Goal: Task Accomplishment & Management: Manage account settings

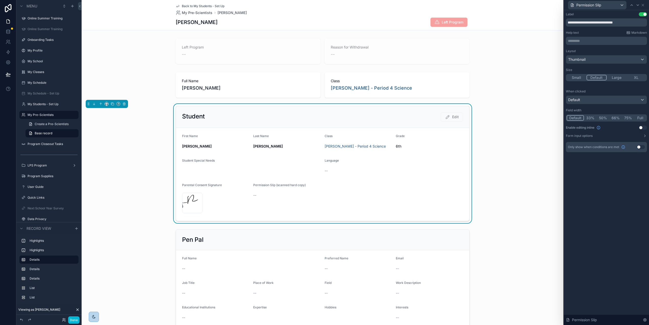
click at [308, 117] on div "Student Edit" at bounding box center [322, 116] width 281 height 9
click at [644, 4] on icon at bounding box center [643, 5] width 4 height 4
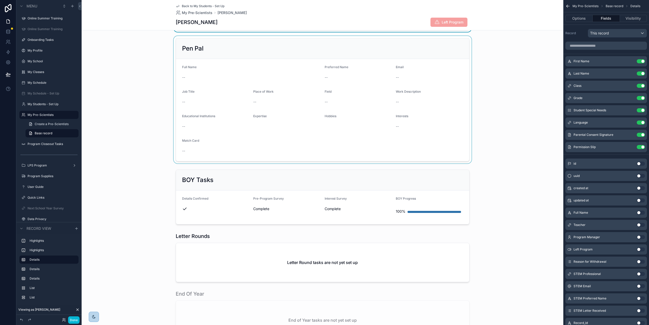
scroll to position [366, 0]
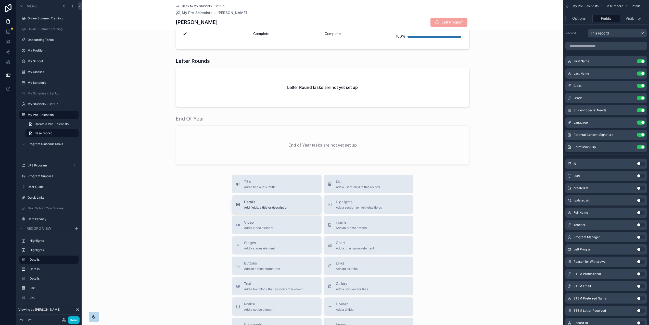
click at [286, 207] on div "Details Add fields, a title or description" at bounding box center [277, 204] width 82 height 10
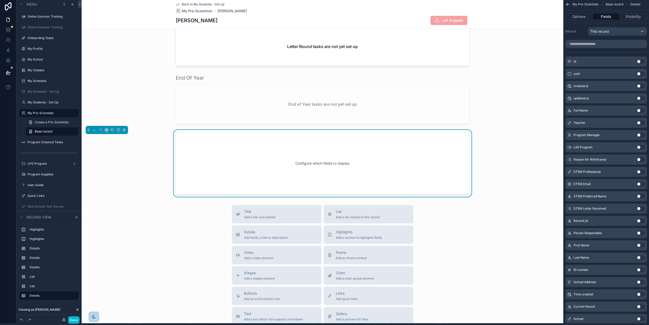
scroll to position [406, 0]
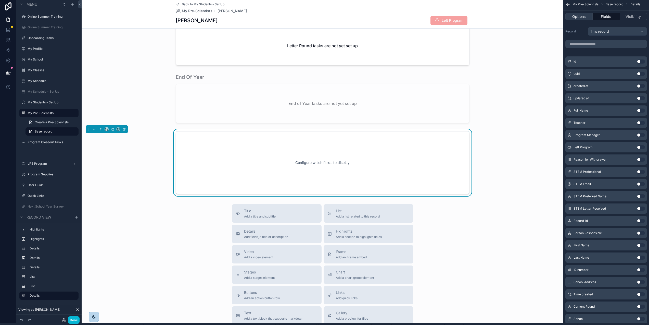
click at [582, 15] on button "Options" at bounding box center [579, 16] width 27 height 7
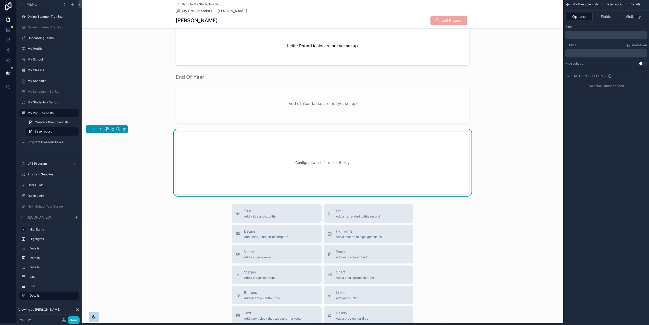
click at [588, 34] on p "﻿" at bounding box center [607, 35] width 79 height 4
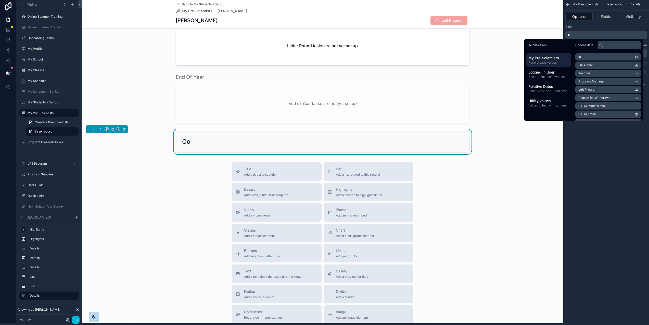
scroll to position [0, 4]
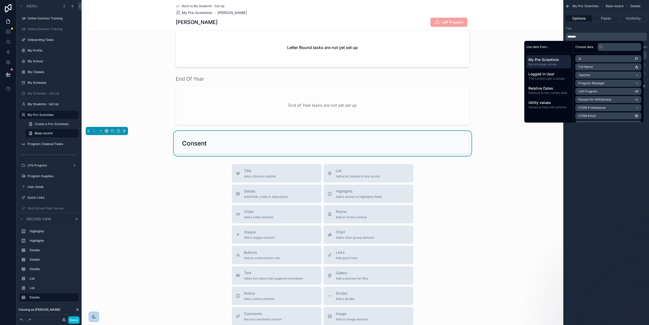
click at [615, 158] on div "My Pre-Scientists Base record Details Options Fields Visibility Title ******* S…" at bounding box center [607, 162] width 86 height 325
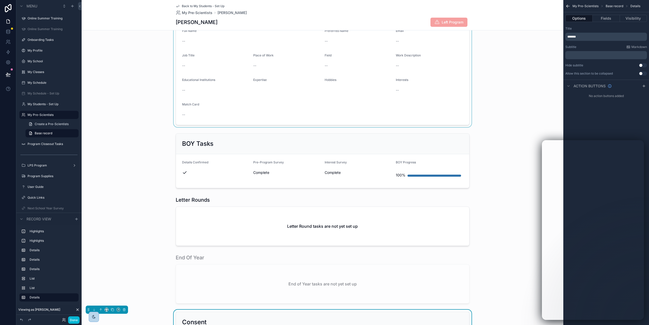
scroll to position [234, 0]
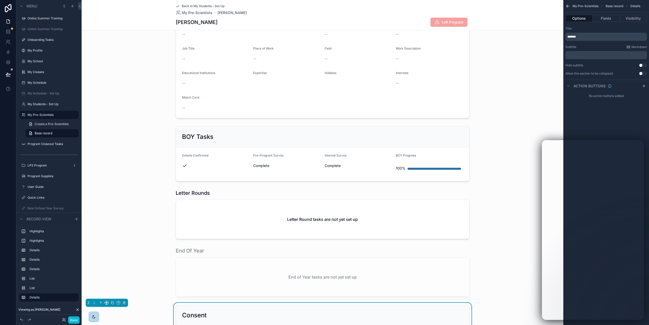
click at [580, 109] on div "My Pre-Scientists Base record Details Options Fields Visibility Title ******* S…" at bounding box center [607, 162] width 86 height 325
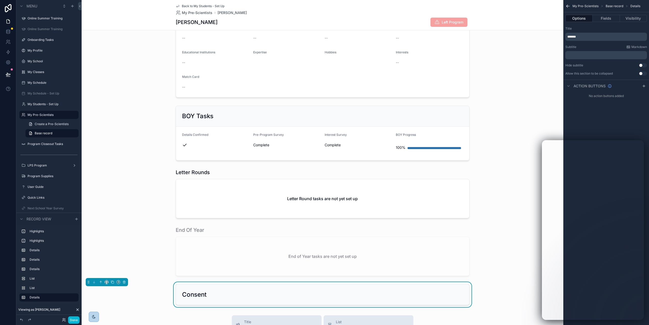
scroll to position [391, 0]
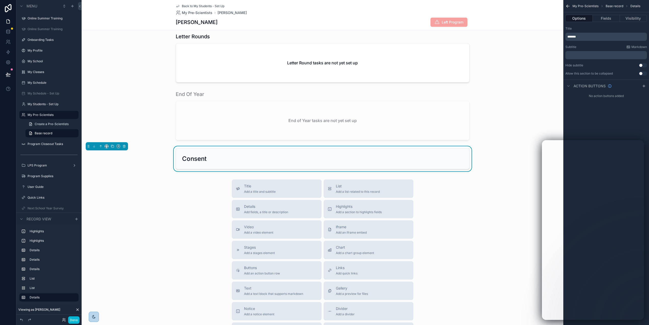
click at [430, 162] on div "Consent" at bounding box center [322, 159] width 281 height 8
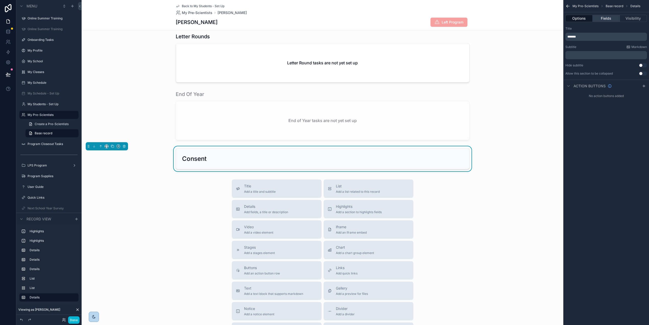
click at [607, 19] on button "Fields" at bounding box center [606, 18] width 27 height 7
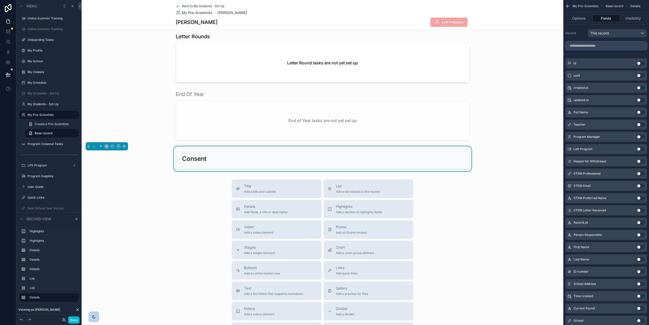
click at [601, 46] on input "scrollable content" at bounding box center [607, 46] width 82 height 8
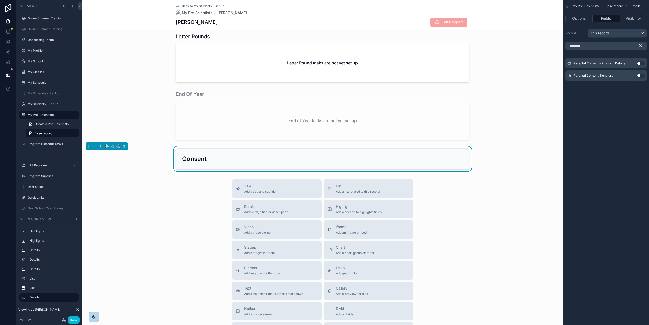
click at [642, 75] on button "Use setting" at bounding box center [641, 75] width 8 height 4
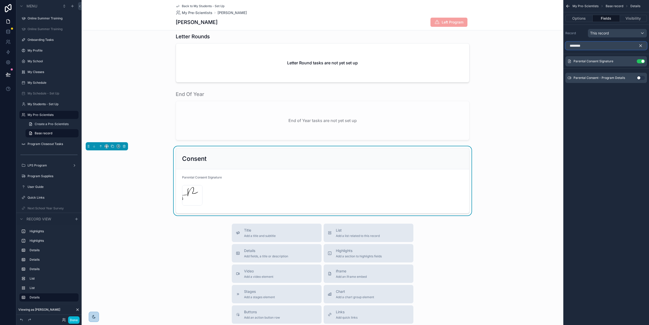
click at [609, 47] on input "********" at bounding box center [607, 46] width 82 height 8
click at [641, 77] on button "Use setting" at bounding box center [641, 78] width 8 height 4
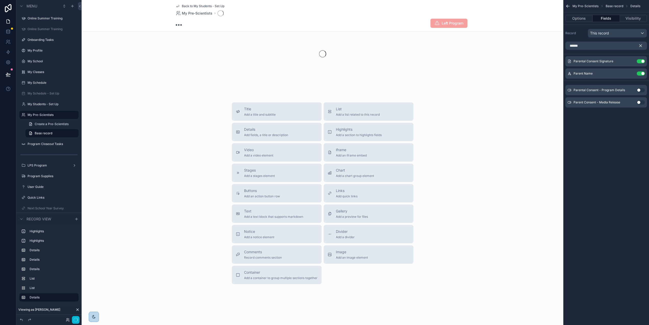
scroll to position [20, 0]
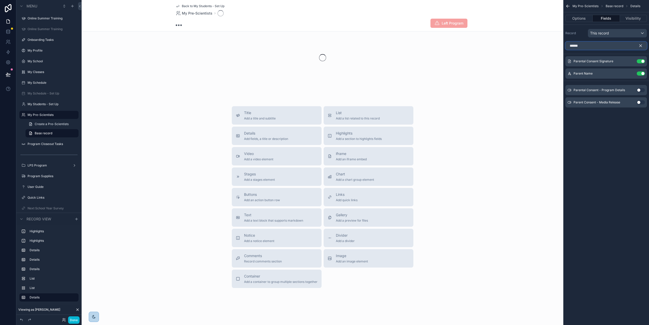
click at [590, 44] on input "******" at bounding box center [607, 46] width 82 height 8
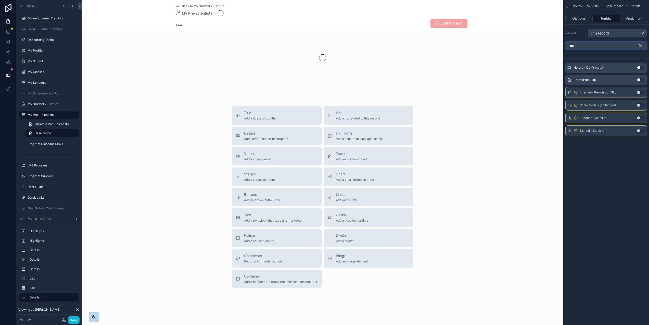
scroll to position [391, 0]
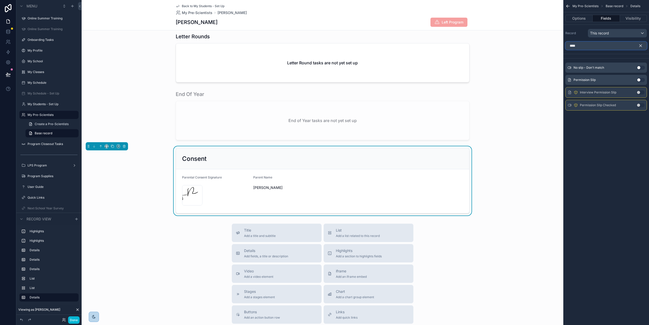
type input "****"
click at [640, 80] on button "Use setting" at bounding box center [641, 80] width 8 height 4
drag, startPoint x: 641, startPoint y: 45, endPoint x: 635, endPoint y: 40, distance: 8.4
click at [641, 45] on icon "scrollable content" at bounding box center [641, 46] width 2 height 2
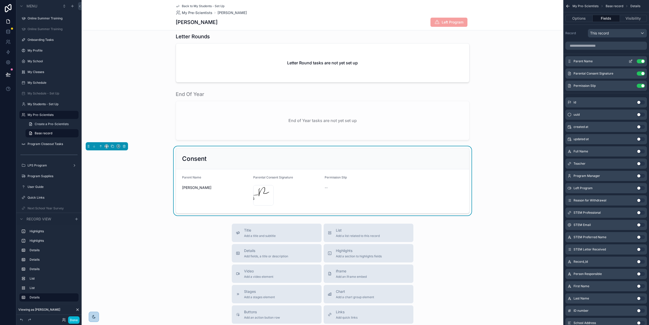
click at [632, 61] on icon "scrollable content" at bounding box center [632, 61] width 2 height 2
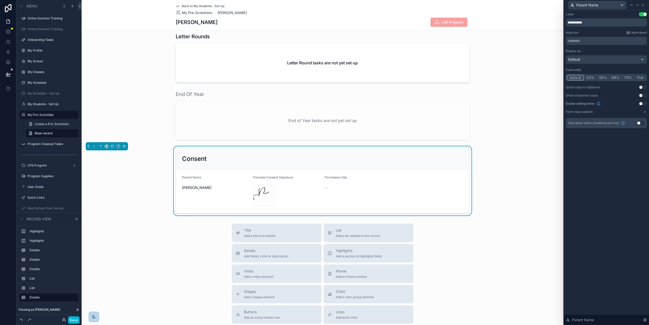
click at [604, 76] on button "50%" at bounding box center [603, 78] width 13 height 6
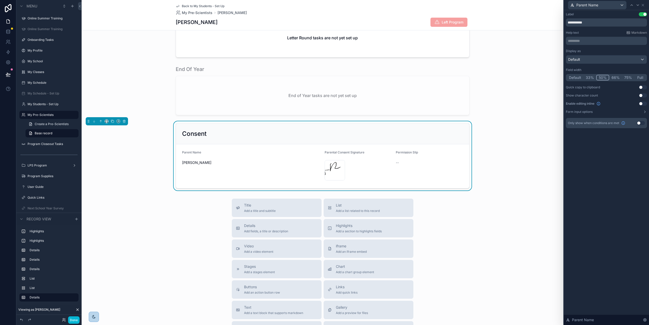
scroll to position [418, 0]
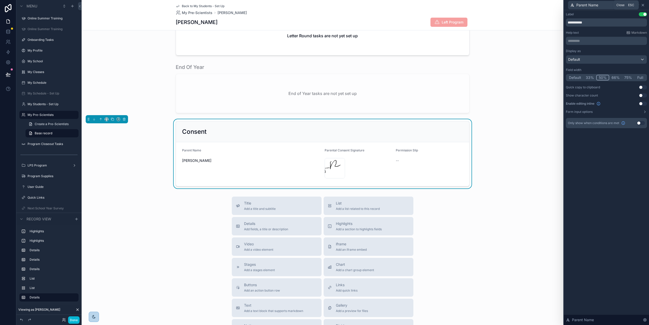
click at [644, 4] on icon at bounding box center [643, 5] width 2 height 2
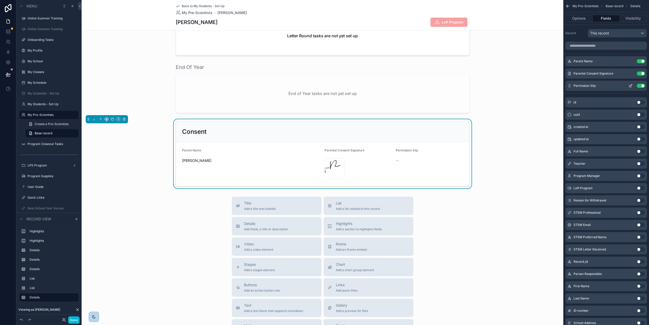
click at [632, 85] on icon "scrollable content" at bounding box center [631, 86] width 4 height 4
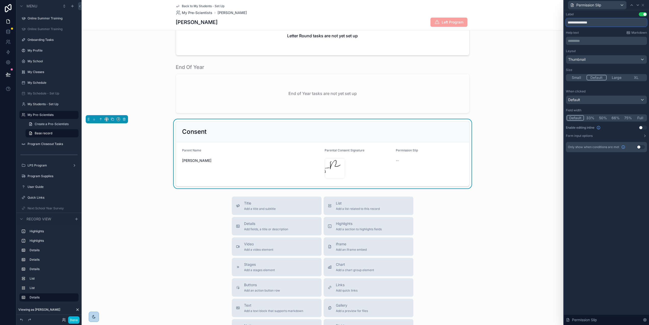
click at [604, 24] on input "**********" at bounding box center [606, 22] width 81 height 8
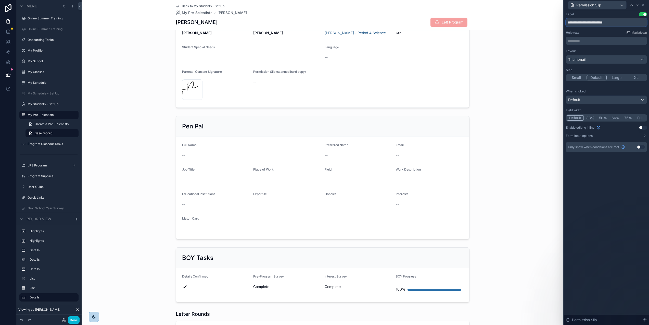
scroll to position [97, 0]
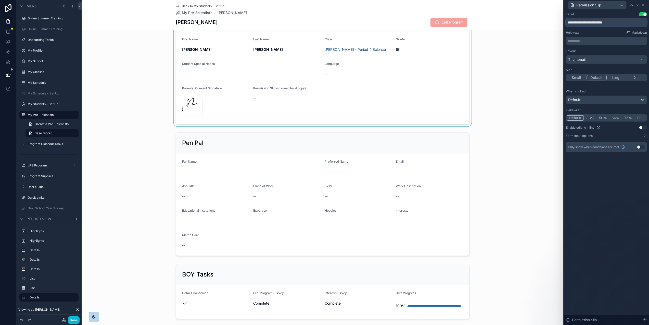
type input "**********"
click at [441, 101] on div "scrollable content" at bounding box center [323, 66] width 482 height 119
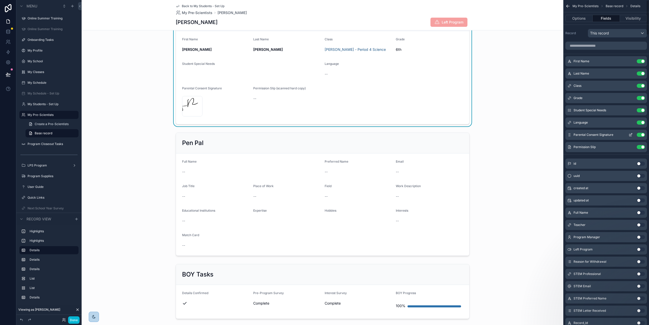
click at [640, 134] on button "Use setting" at bounding box center [641, 135] width 8 height 4
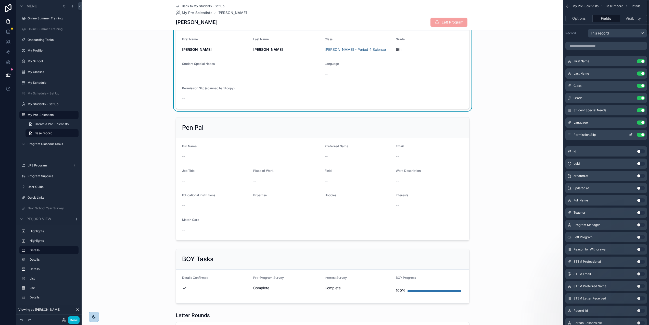
click at [640, 134] on button "Use setting" at bounding box center [641, 135] width 8 height 4
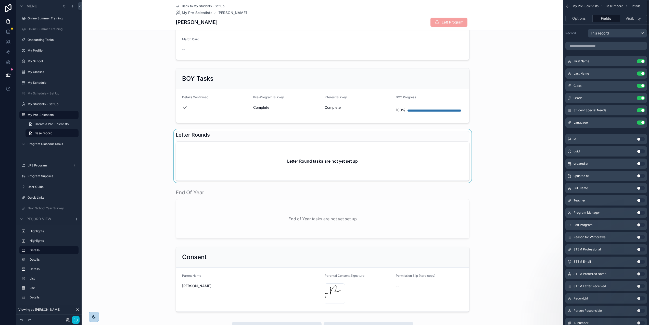
scroll to position [276, 0]
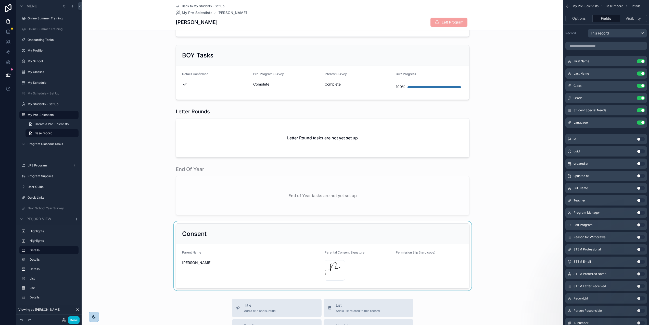
click at [166, 228] on div "scrollable content" at bounding box center [323, 255] width 482 height 69
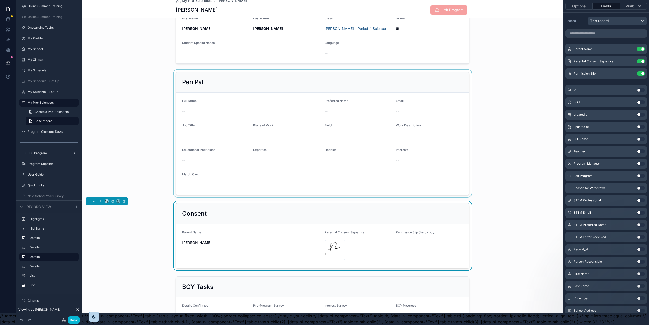
scroll to position [0, 0]
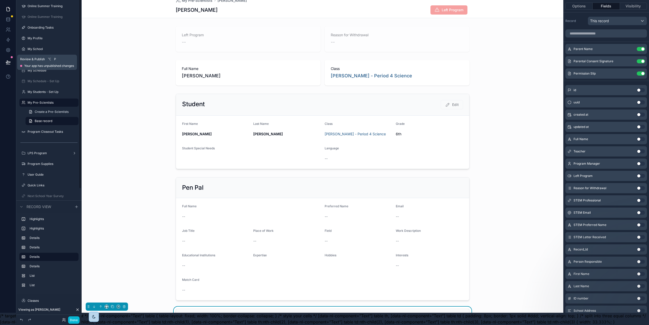
click at [6, 60] on icon at bounding box center [8, 62] width 5 height 5
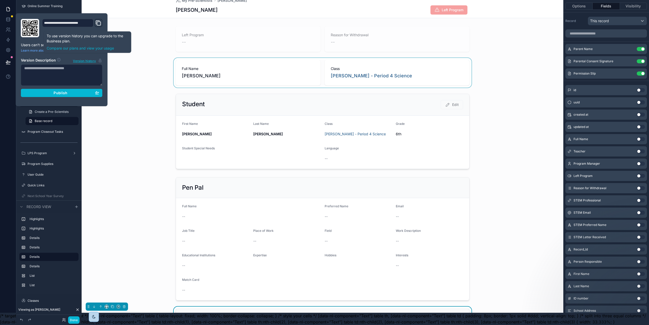
click at [114, 58] on div "scrollable content" at bounding box center [323, 73] width 482 height 30
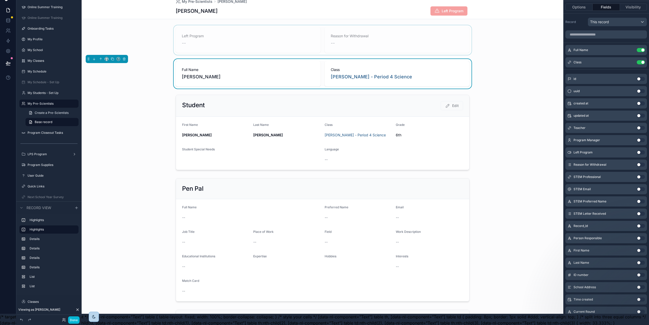
scroll to position [0, 4]
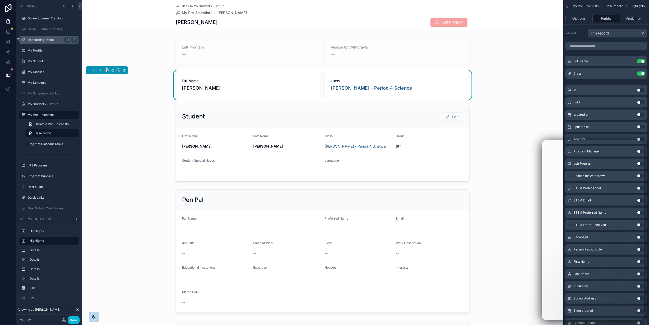
click at [44, 40] on label "Onboarding Tasks" at bounding box center [48, 40] width 41 height 4
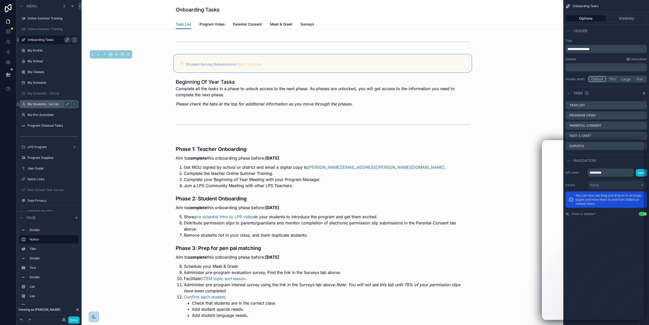
click at [40, 104] on label "My Students - Set Up" at bounding box center [48, 104] width 41 height 4
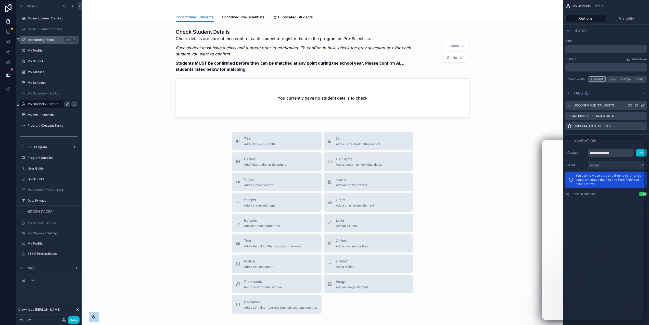
click at [618, 106] on div "Unconfirmed Students" at bounding box center [607, 105] width 82 height 9
click at [601, 105] on label "Unconfirmed Students" at bounding box center [594, 105] width 41 height 4
click at [642, 105] on icon "scrollable content" at bounding box center [643, 105] width 4 height 4
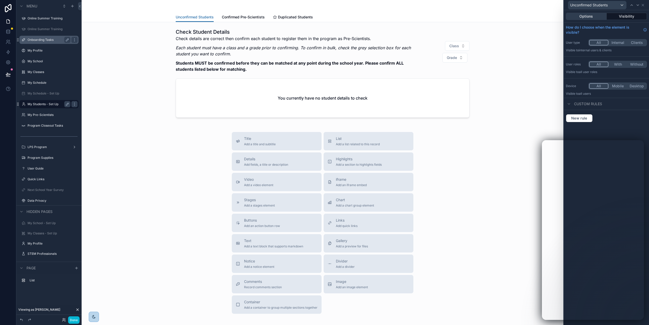
click at [597, 18] on button "Options" at bounding box center [586, 16] width 41 height 7
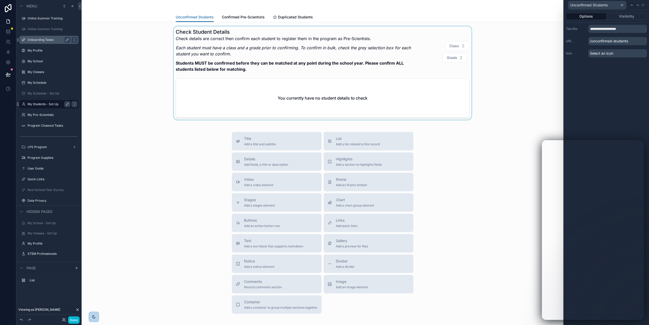
click at [463, 34] on div "scrollable content" at bounding box center [323, 72] width 474 height 93
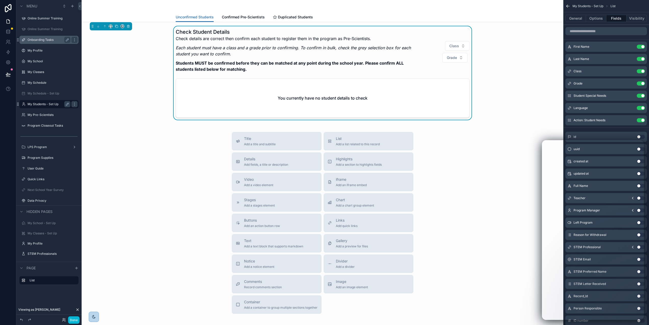
click at [570, 6] on icon "scrollable content" at bounding box center [568, 6] width 5 height 5
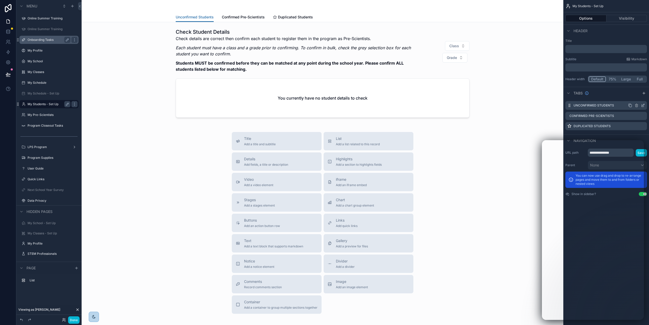
click at [644, 105] on icon "scrollable content" at bounding box center [644, 105] width 2 height 2
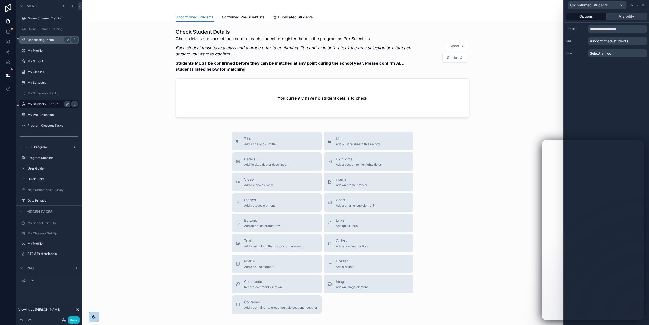
click at [632, 14] on button "Visibility" at bounding box center [627, 16] width 41 height 7
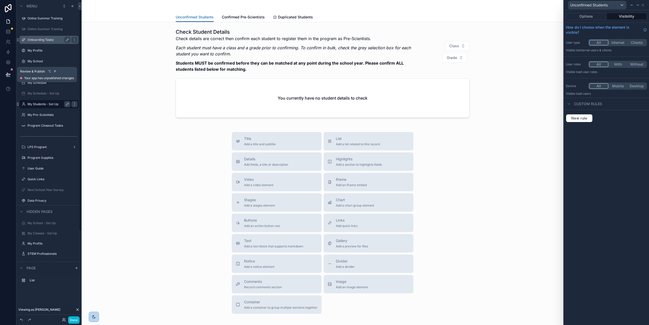
click at [6, 76] on icon at bounding box center [8, 74] width 5 height 5
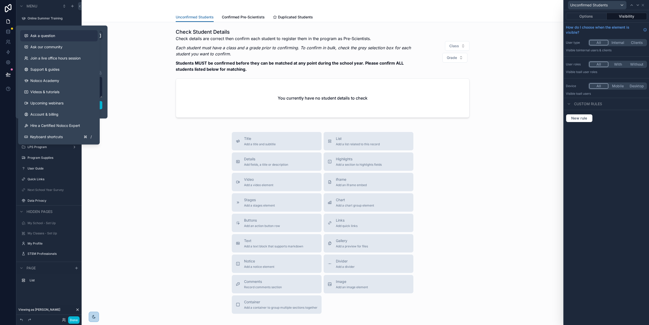
click at [43, 32] on button "Ask a question" at bounding box center [59, 35] width 78 height 11
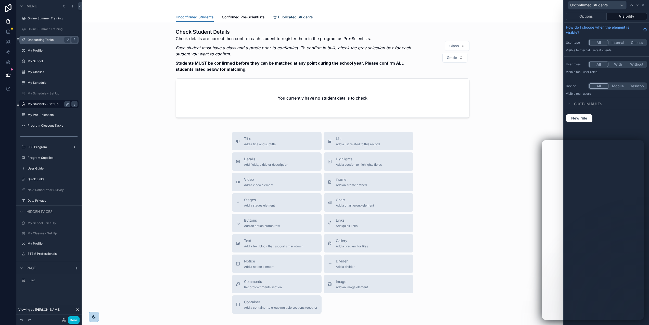
click at [304, 16] on span "Duplicated Students" at bounding box center [295, 17] width 35 height 5
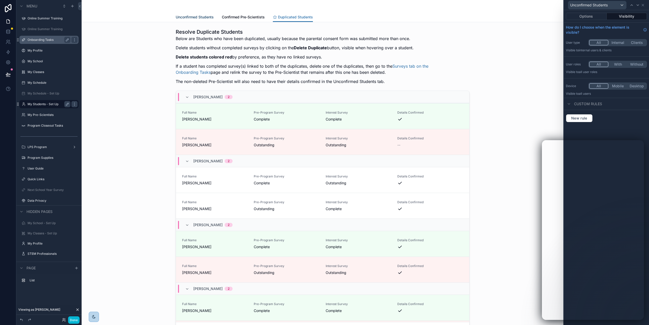
click at [198, 15] on span "Unconfirmed Students" at bounding box center [195, 17] width 38 height 5
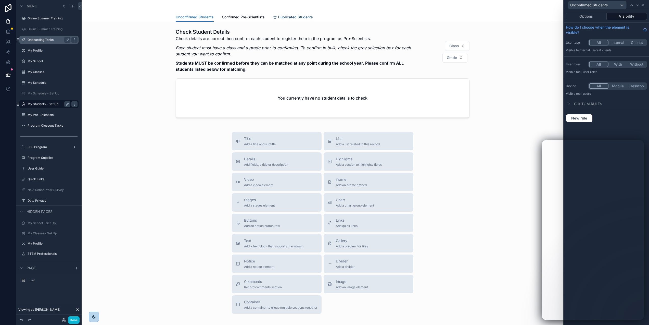
click at [286, 17] on span "Duplicated Students" at bounding box center [295, 17] width 35 height 5
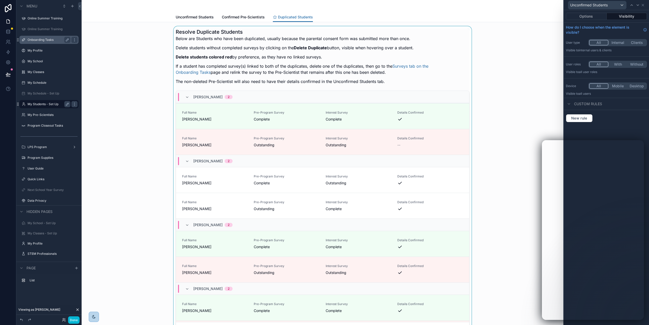
click at [277, 32] on div "scrollable content" at bounding box center [323, 181] width 474 height 310
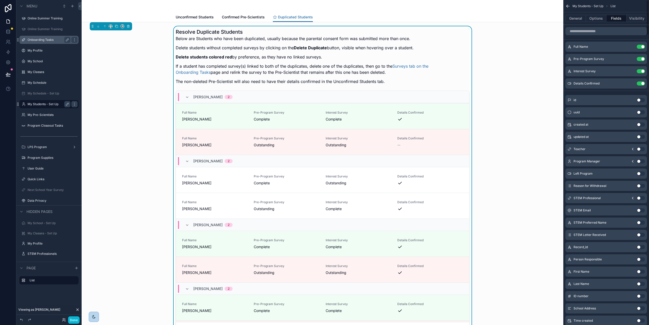
click at [568, 6] on icon "scrollable content" at bounding box center [568, 6] width 3 height 0
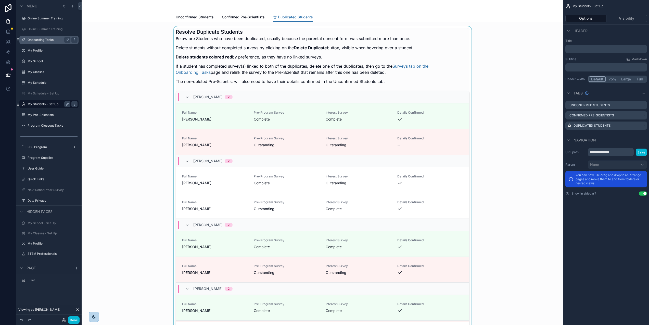
drag, startPoint x: 448, startPoint y: 46, endPoint x: 390, endPoint y: 45, distance: 58.7
click at [449, 46] on div "scrollable content" at bounding box center [323, 181] width 474 height 310
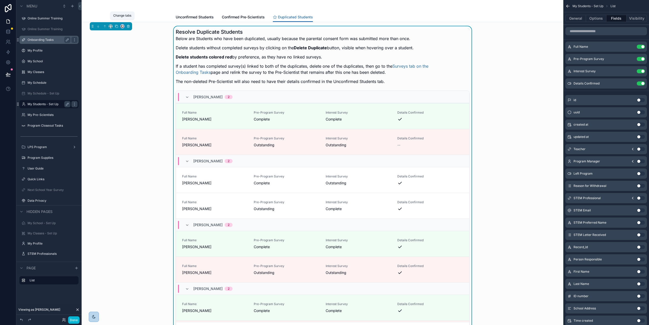
click at [121, 26] on icon "scrollable content" at bounding box center [123, 26] width 4 height 4
click at [134, 35] on span "Unconfirmed Students" at bounding box center [147, 38] width 38 height 6
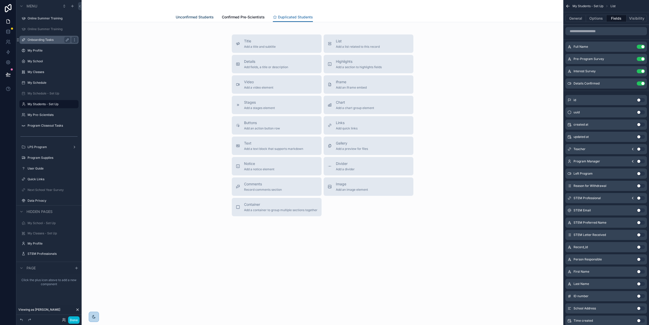
click at [200, 19] on span "Unconfirmed Students" at bounding box center [195, 17] width 38 height 5
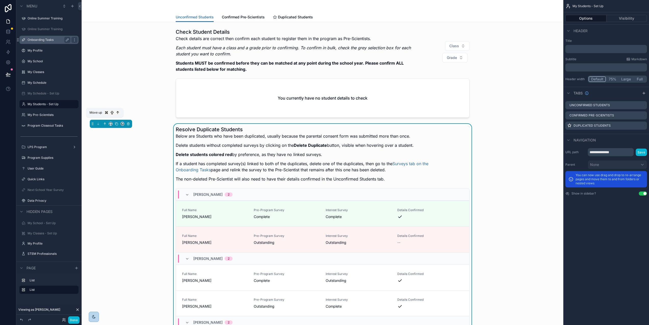
click at [105, 123] on icon "scrollable content" at bounding box center [105, 124] width 0 height 2
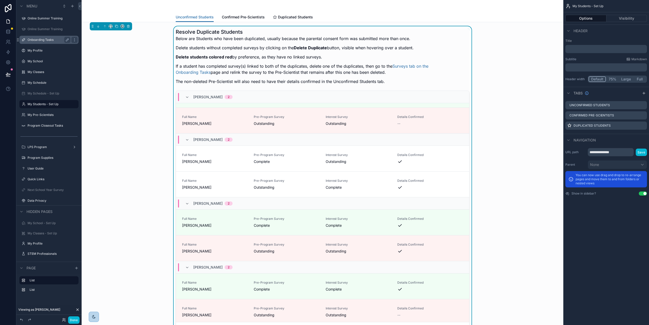
click at [461, 31] on div "Resolve Duplicate Students Below are Students who have been duplicated, usually…" at bounding box center [323, 57] width 294 height 59
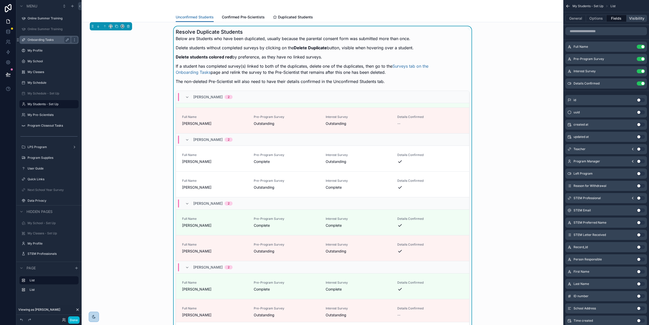
click at [639, 20] on button "Visibility" at bounding box center [637, 18] width 20 height 7
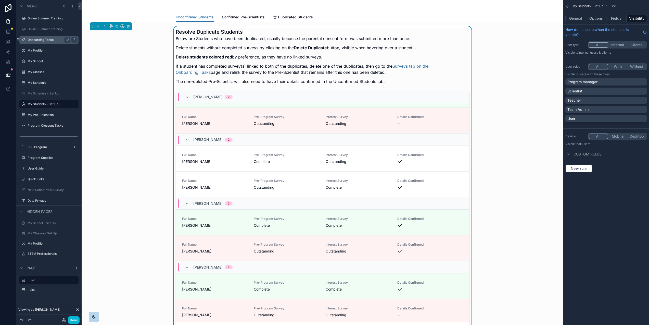
click at [599, 66] on button "All" at bounding box center [599, 67] width 20 height 6
click at [618, 66] on button "With" at bounding box center [618, 67] width 19 height 6
click at [601, 66] on button "All" at bounding box center [598, 67] width 19 height 6
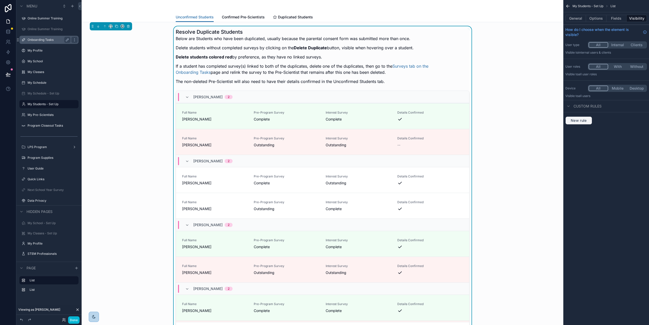
click at [582, 120] on span "New rule" at bounding box center [579, 120] width 20 height 5
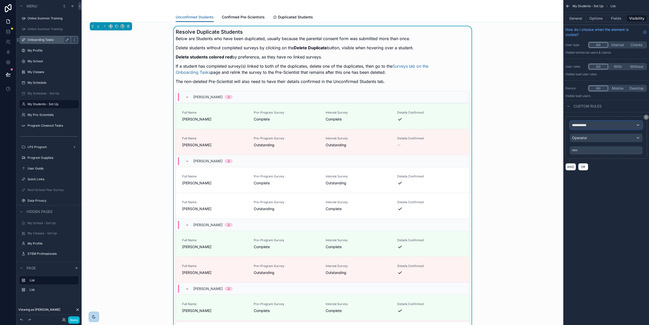
click at [637, 125] on div "**********" at bounding box center [606, 125] width 72 height 8
click at [302, 17] on span "Duplicated Students" at bounding box center [295, 17] width 35 height 5
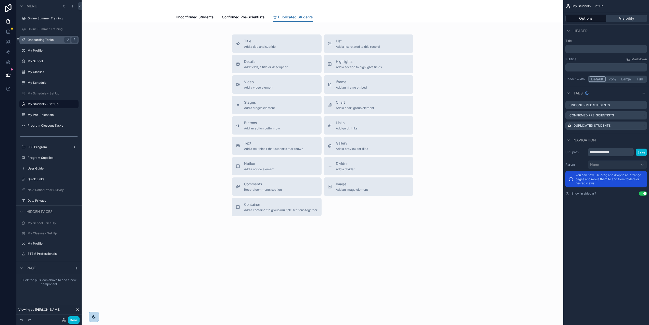
click at [641, 17] on button "Visibility" at bounding box center [627, 18] width 41 height 7
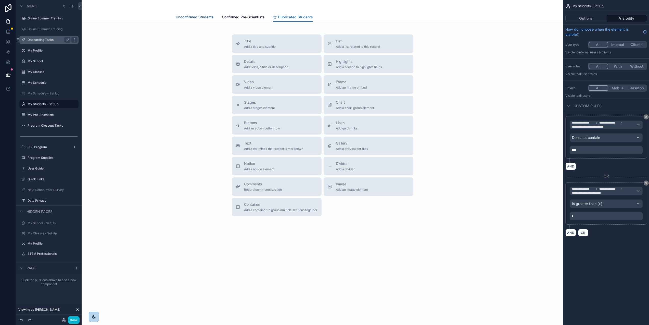
click at [203, 18] on span "Unconfirmed Students" at bounding box center [195, 17] width 38 height 5
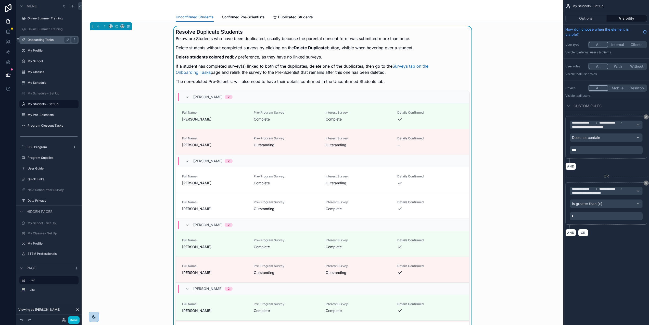
click at [455, 52] on div "Resolve Duplicate Students Below are Students who have been duplicated, usually…" at bounding box center [323, 57] width 294 height 59
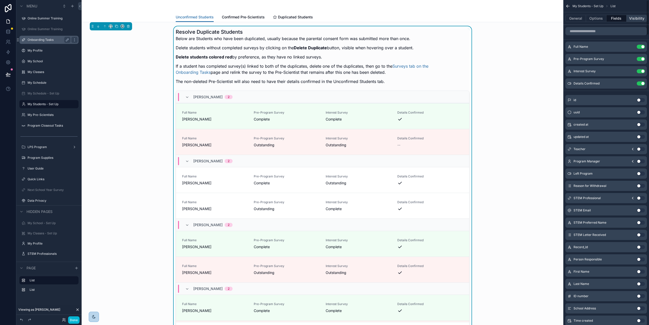
click at [639, 18] on button "Visibility" at bounding box center [637, 18] width 20 height 7
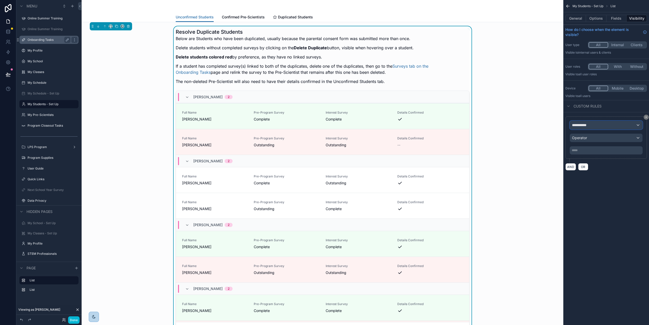
click at [595, 124] on div "**********" at bounding box center [606, 125] width 72 height 8
click at [594, 138] on input "text" at bounding box center [610, 137] width 68 height 8
type input "**********"
click at [594, 151] on span "Logged in User" at bounding box center [599, 152] width 42 height 6
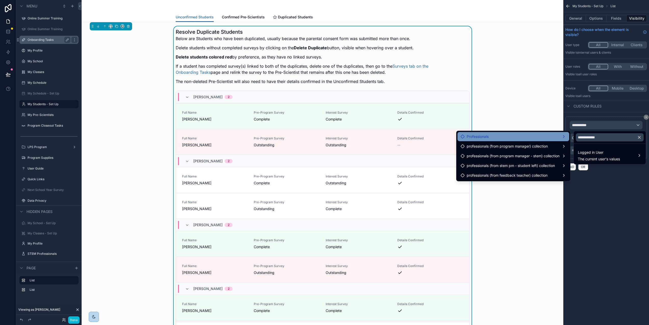
click at [563, 133] on div "Professionals" at bounding box center [514, 136] width 106 height 6
click at [589, 135] on span "Has Duplicated Students" at bounding box center [605, 137] width 42 height 6
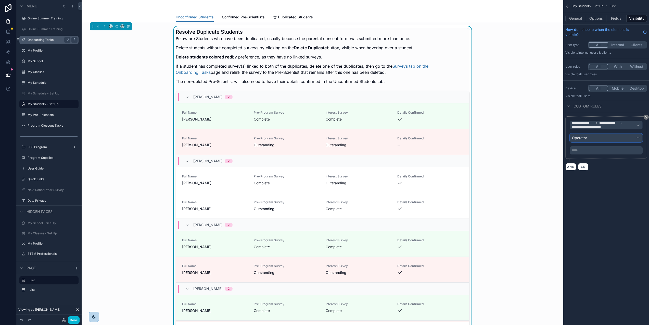
click at [595, 140] on div "Operator" at bounding box center [606, 138] width 72 height 8
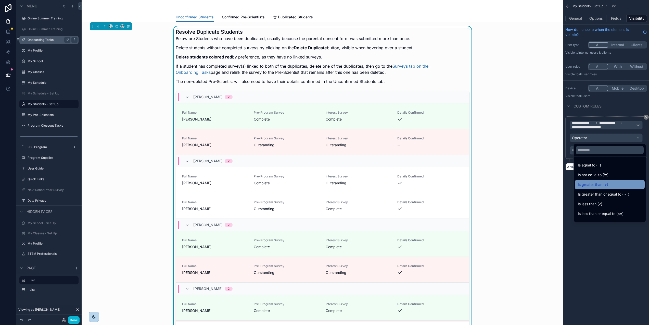
click at [607, 183] on div "Is greater than (>)" at bounding box center [610, 184] width 64 height 6
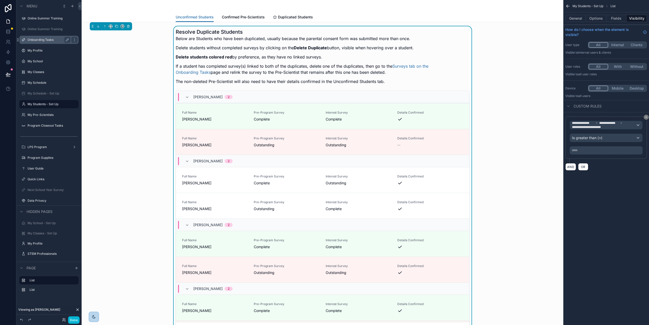
click at [590, 148] on div "***** ﻿" at bounding box center [606, 150] width 73 height 8
click at [589, 150] on p "***** ﻿" at bounding box center [607, 150] width 70 height 4
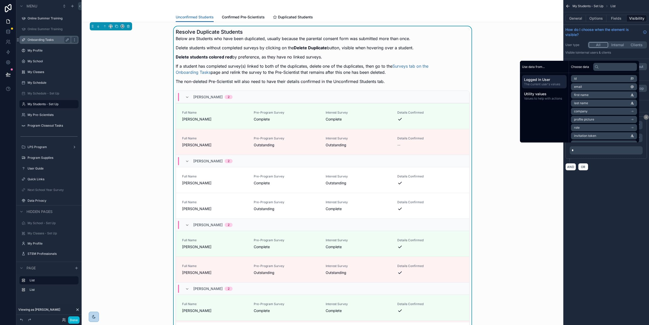
click at [648, 185] on div "**********" at bounding box center [607, 162] width 86 height 325
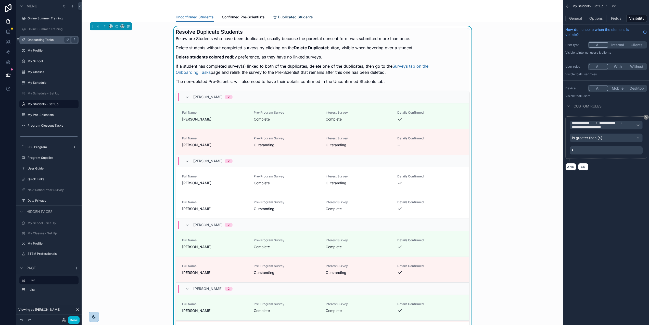
click at [306, 16] on span "Duplicated Students" at bounding box center [295, 17] width 35 height 5
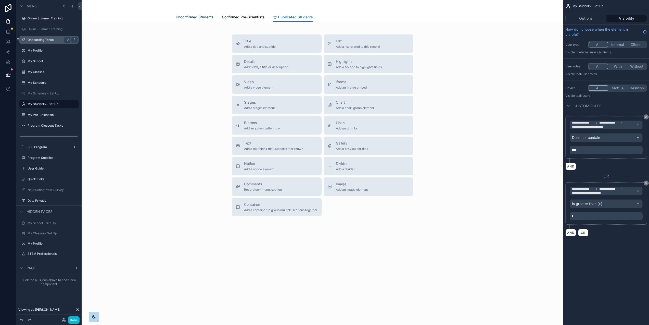
click at [191, 16] on span "Unconfirmed Students" at bounding box center [195, 17] width 38 height 5
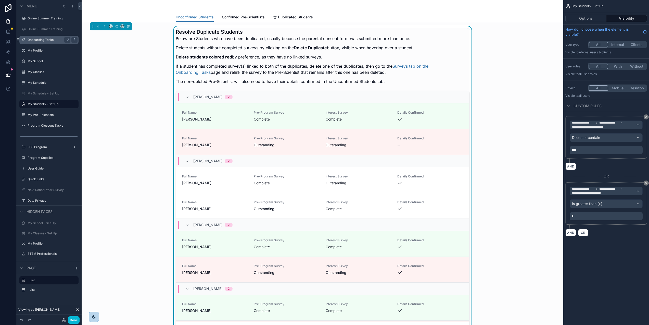
click at [543, 55] on div "Resolve Duplicate Students Below are Students who have been duplicated, usually…" at bounding box center [323, 181] width 474 height 310
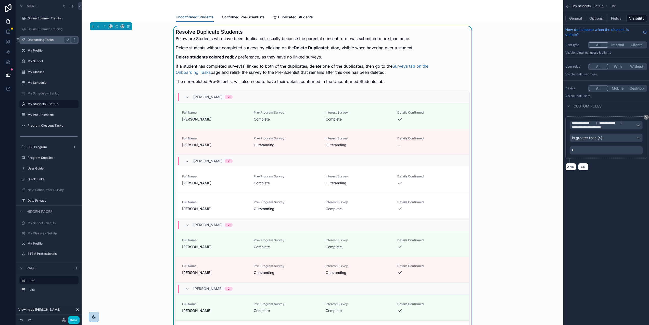
click at [191, 17] on span "Unconfirmed Students" at bounding box center [195, 17] width 38 height 5
click at [568, 7] on icon "scrollable content" at bounding box center [568, 6] width 5 height 5
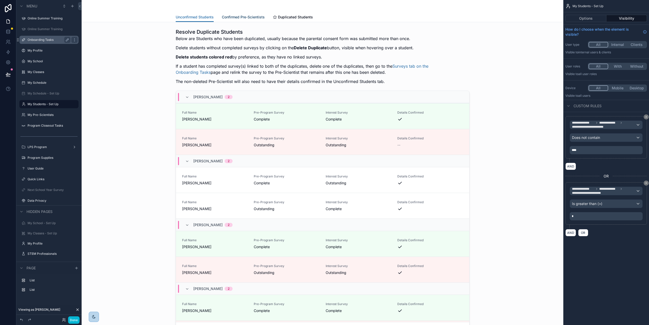
click at [243, 17] on span "Confirmed Pre-Scientists" at bounding box center [243, 17] width 43 height 5
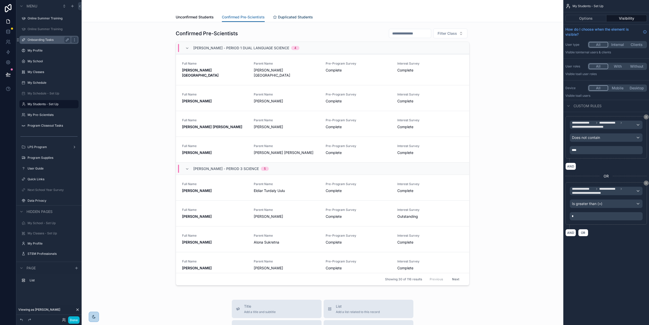
click at [288, 17] on span "Duplicated Students" at bounding box center [295, 17] width 35 height 5
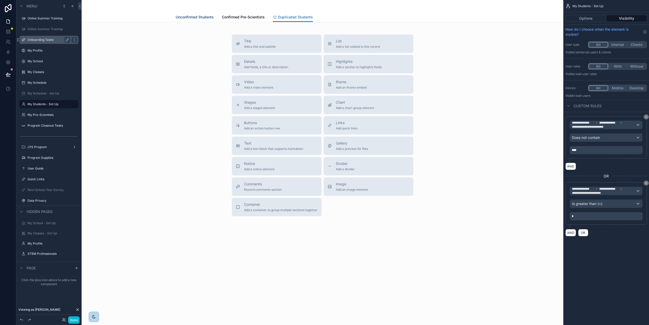
click at [186, 16] on span "Unconfirmed Students" at bounding box center [195, 17] width 38 height 5
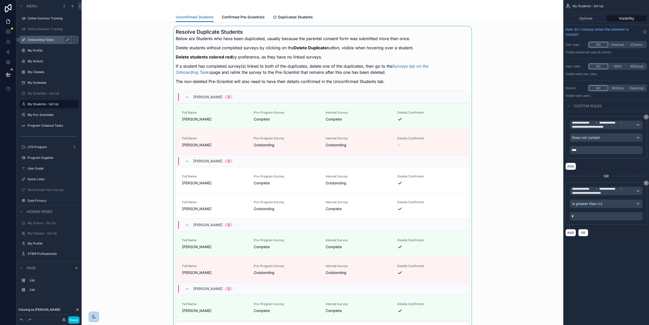
click at [490, 133] on div "scrollable content" at bounding box center [323, 181] width 474 height 310
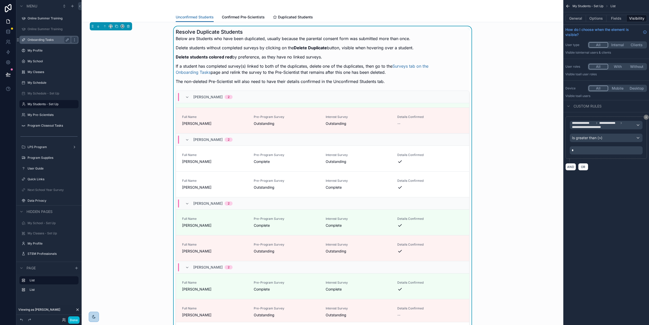
click at [240, 81] on p "The non-deleted Pre-Scientist will also need to have their details confirmed in…" at bounding box center [304, 81] width 256 height 6
click at [579, 19] on button "General" at bounding box center [576, 18] width 21 height 7
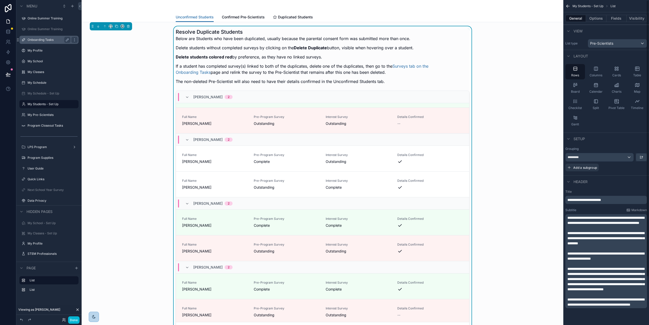
scroll to position [61, 0]
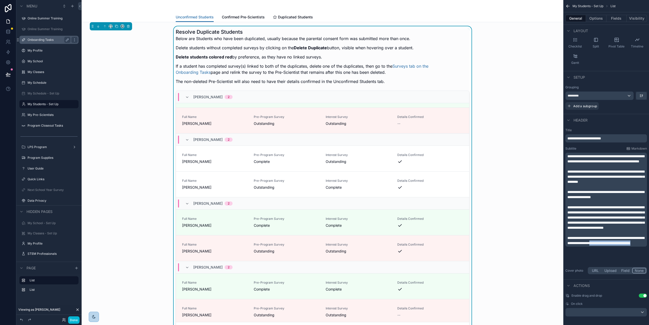
drag, startPoint x: 621, startPoint y: 254, endPoint x: 625, endPoint y: 256, distance: 4.2
click at [623, 245] on p "**********" at bounding box center [607, 240] width 79 height 10
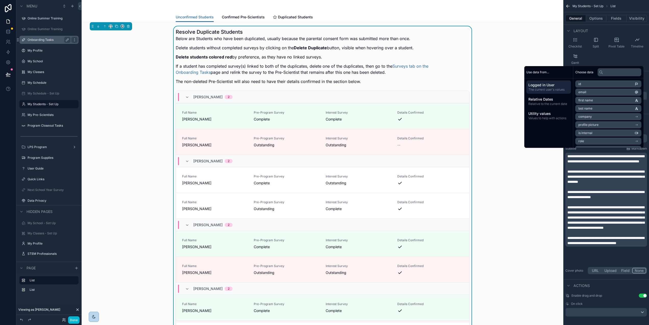
click at [521, 205] on div "Resolve Duplicate Students Below are Students who have been duplicated, usually…" at bounding box center [323, 181] width 474 height 310
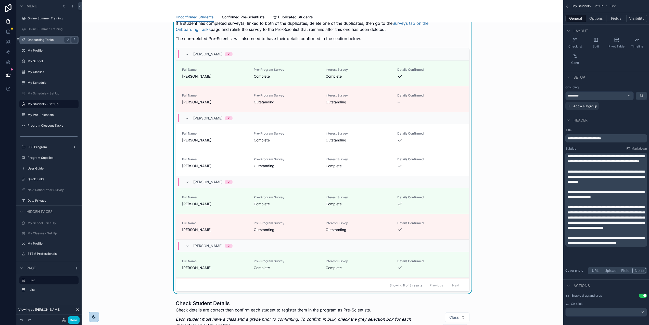
scroll to position [0, 0]
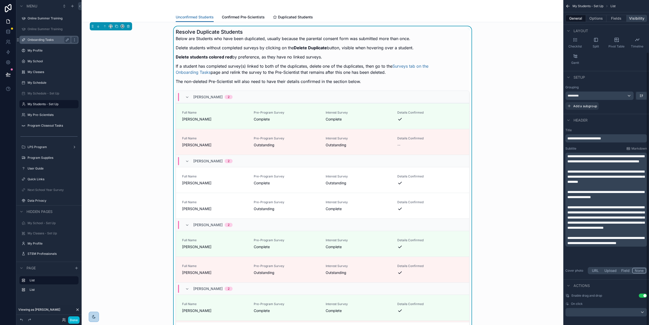
click at [635, 20] on button "Visibility" at bounding box center [637, 18] width 20 height 7
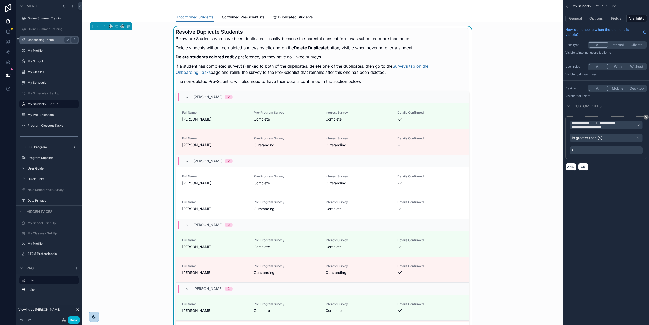
click at [521, 37] on div "Resolve Duplicate Students Below are Students who have been duplicated, usually…" at bounding box center [323, 181] width 474 height 310
click at [568, 6] on icon "scrollable content" at bounding box center [568, 6] width 5 height 5
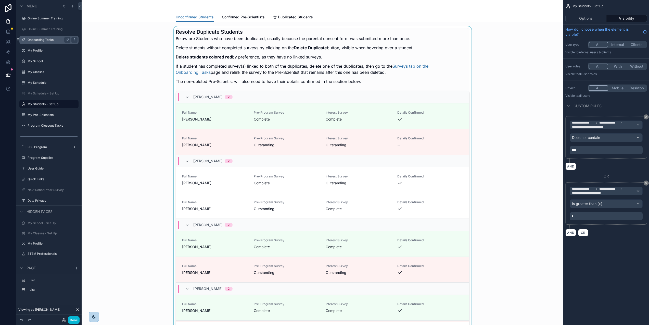
click at [519, 39] on div "scrollable content" at bounding box center [323, 181] width 474 height 310
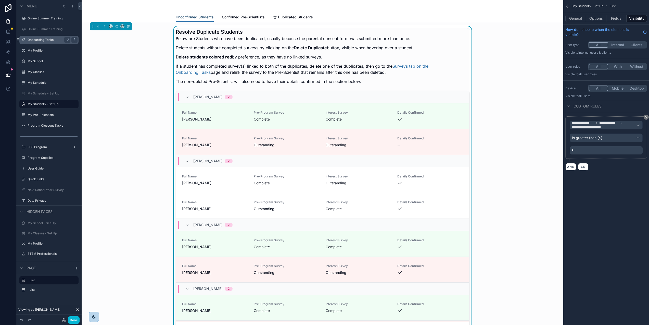
click at [200, 16] on span "Unconfirmed Students" at bounding box center [195, 17] width 38 height 5
click at [567, 6] on icon "scrollable content" at bounding box center [568, 6] width 5 height 5
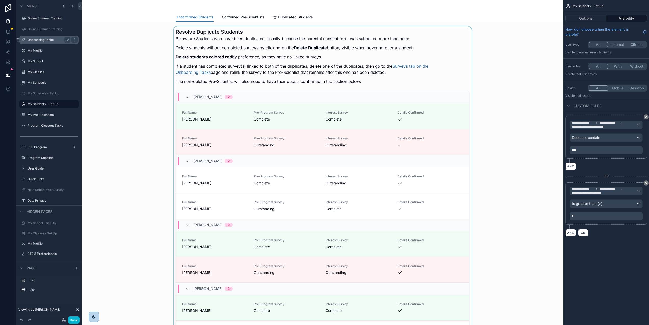
click at [576, 5] on span "My Students - Set Up" at bounding box center [588, 6] width 31 height 4
click at [530, 21] on div "Unconfirmed Students Confirmed Pre-Scientists Duplicated Students" at bounding box center [323, 17] width 476 height 10
click at [586, 18] on button "Options" at bounding box center [586, 18] width 41 height 7
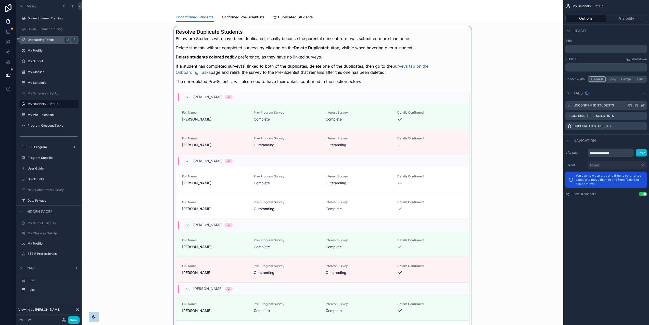
click at [644, 105] on icon "scrollable content" at bounding box center [644, 105] width 2 height 2
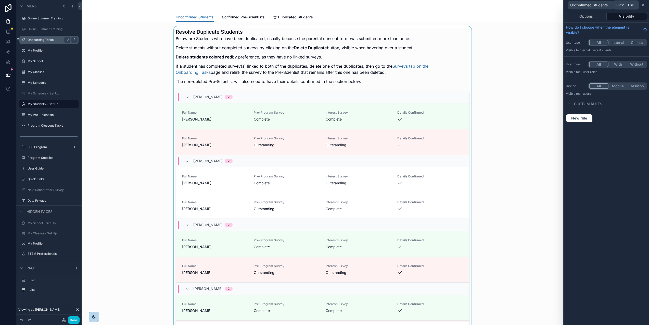
click at [644, 5] on icon at bounding box center [643, 5] width 2 height 2
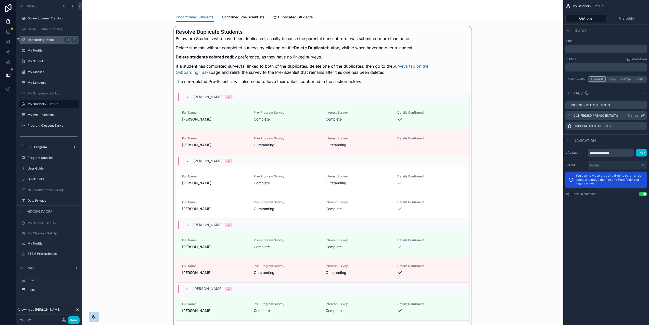
click at [644, 115] on icon "scrollable content" at bounding box center [643, 116] width 4 height 4
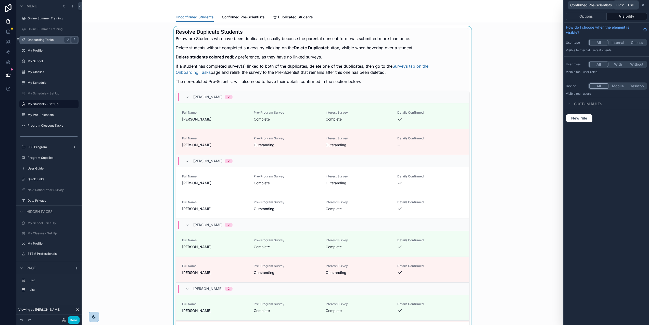
click at [645, 3] on icon at bounding box center [643, 5] width 4 height 4
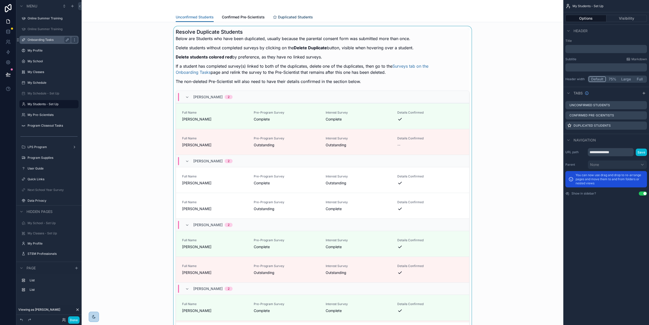
click at [300, 16] on span "Duplicated Students" at bounding box center [295, 17] width 35 height 5
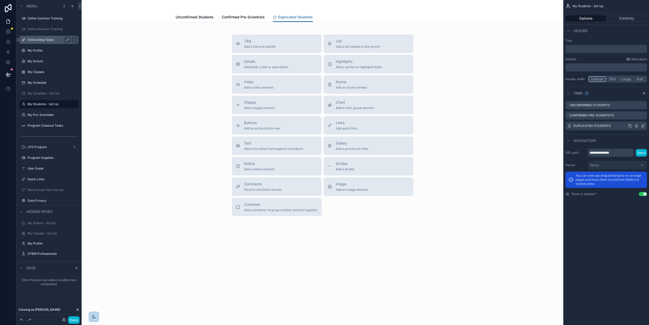
click at [643, 126] on icon "scrollable content" at bounding box center [643, 126] width 4 height 4
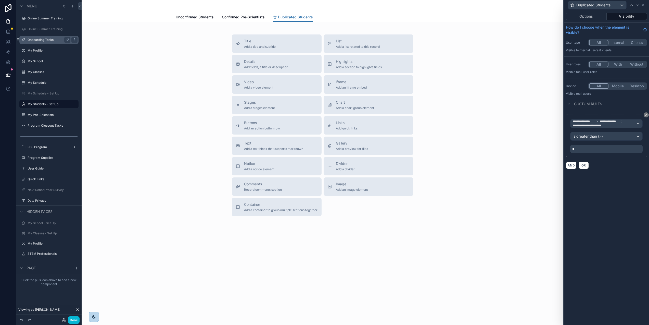
click at [618, 64] on button "With" at bounding box center [618, 64] width 19 height 6
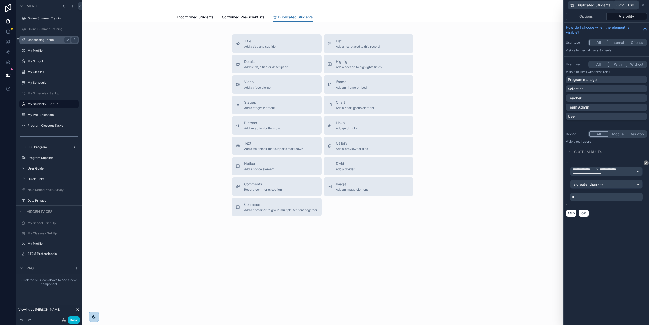
click at [644, 4] on icon at bounding box center [643, 5] width 4 height 4
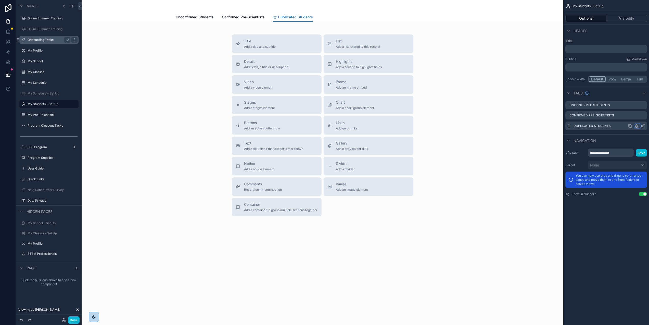
click at [638, 126] on icon "scrollable content" at bounding box center [637, 126] width 2 height 2
click at [614, 145] on span "Remove tab" at bounding box center [604, 145] width 20 height 6
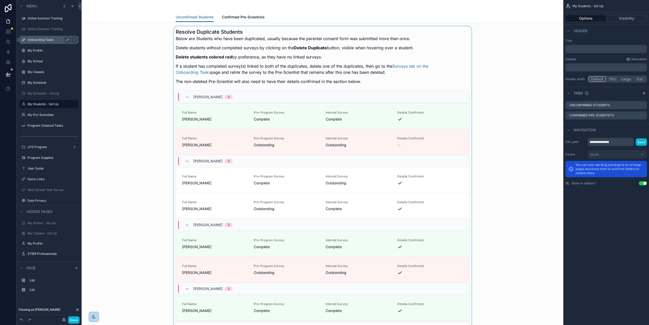
click at [412, 87] on div "scrollable content" at bounding box center [323, 181] width 474 height 310
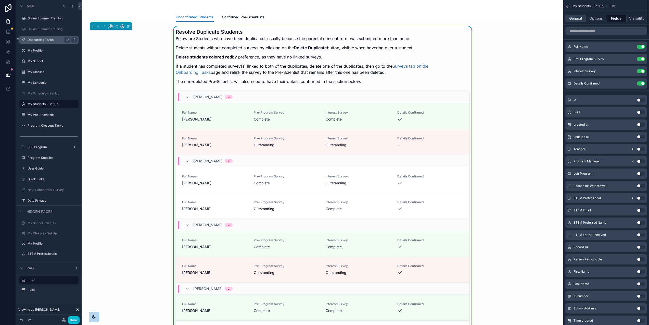
click at [576, 16] on button "General" at bounding box center [576, 18] width 21 height 7
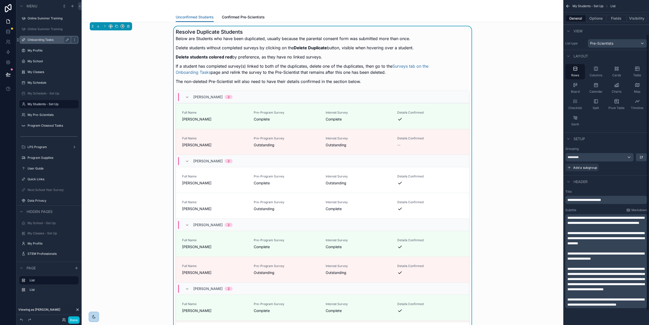
scroll to position [52, 0]
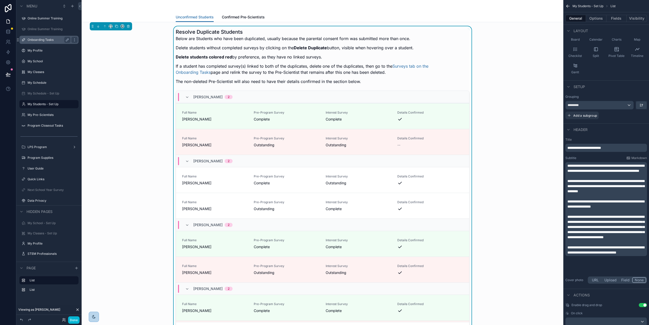
click at [631, 254] on span "**********" at bounding box center [606, 249] width 77 height 9
click at [522, 236] on div "Resolve Duplicate Students Below are Students who have been duplicated, usually…" at bounding box center [323, 181] width 474 height 310
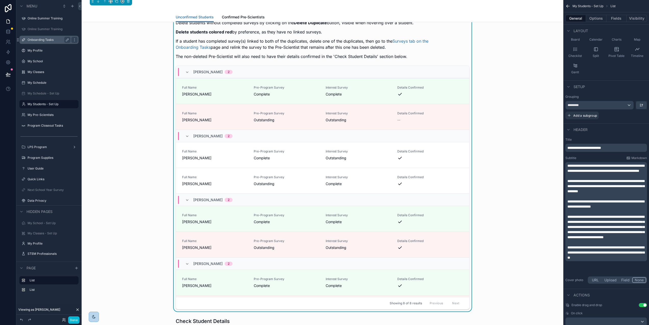
scroll to position [0, 0]
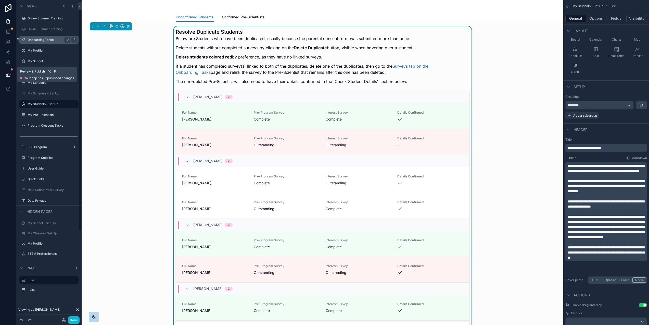
click at [5, 72] on button at bounding box center [8, 74] width 11 height 14
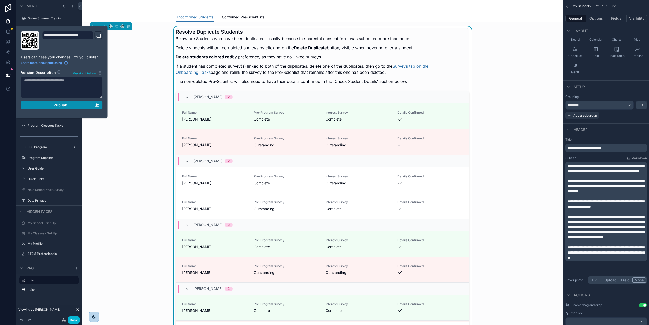
click at [54, 103] on span "Publish" at bounding box center [61, 105] width 14 height 5
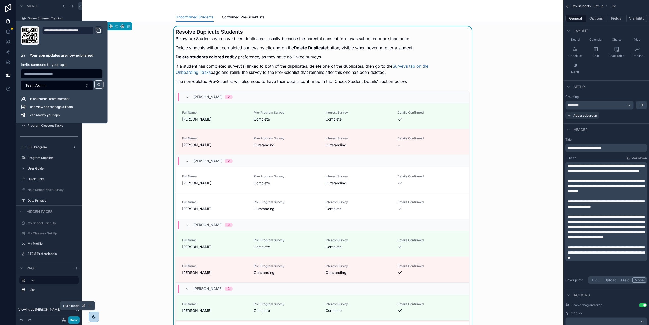
click at [71, 318] on button "Done" at bounding box center [73, 319] width 11 height 7
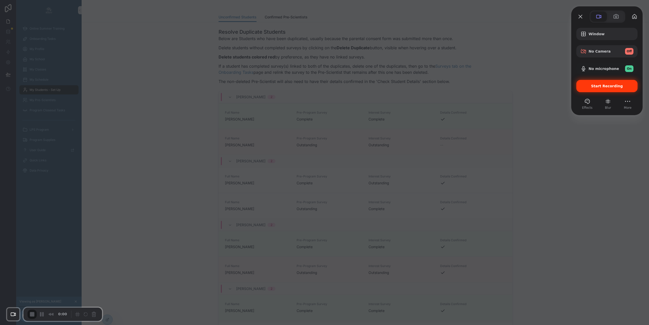
click at [600, 87] on span "Start Recording" at bounding box center [607, 86] width 32 height 4
click at [598, 33] on span "Window" at bounding box center [611, 34] width 45 height 4
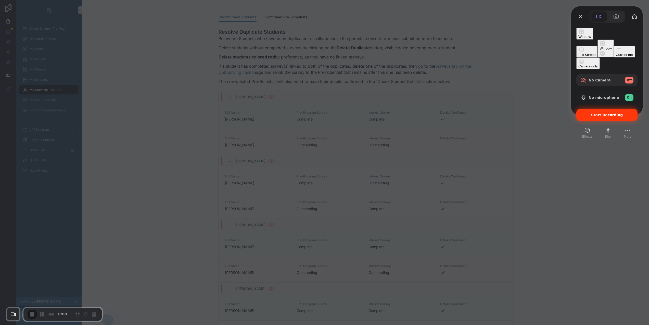
click at [616, 57] on div "Current tab" at bounding box center [624, 55] width 17 height 4
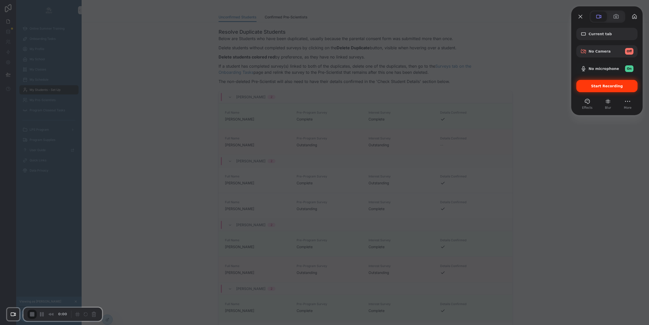
click at [591, 87] on span "Start Recording" at bounding box center [607, 86] width 53 height 4
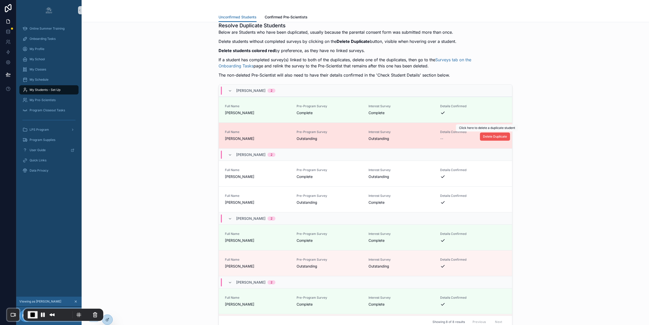
click at [486, 136] on span "Delete Duplicate" at bounding box center [495, 136] width 24 height 4
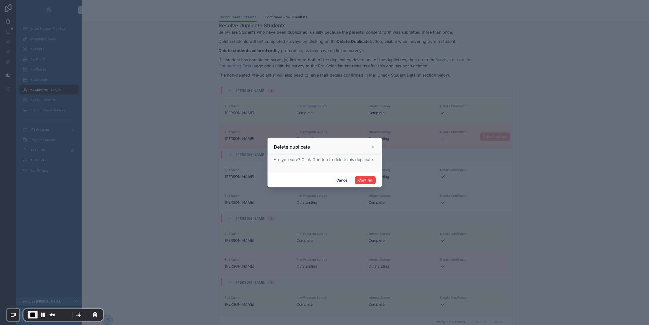
click at [373, 149] on icon at bounding box center [374, 147] width 4 height 4
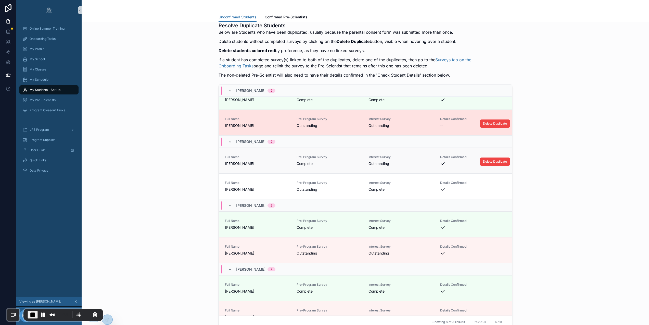
scroll to position [19, 0]
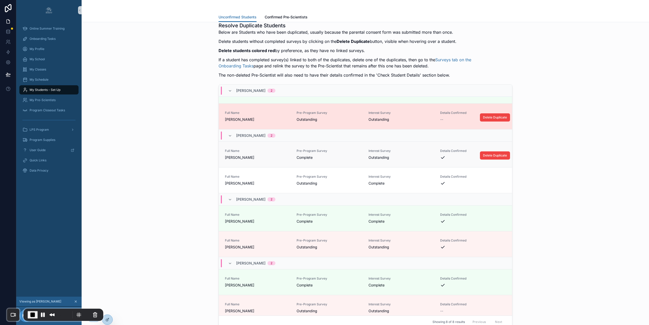
click at [346, 159] on span "Complete" at bounding box center [330, 157] width 66 height 5
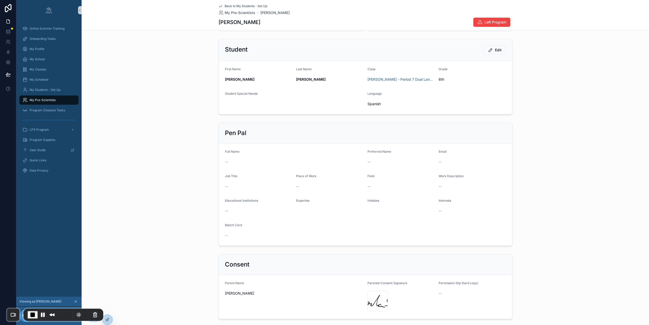
scroll to position [28, 0]
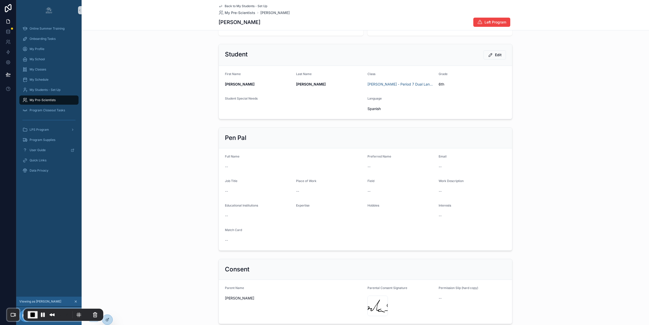
click at [219, 6] on icon "scrollable content" at bounding box center [221, 6] width 4 height 4
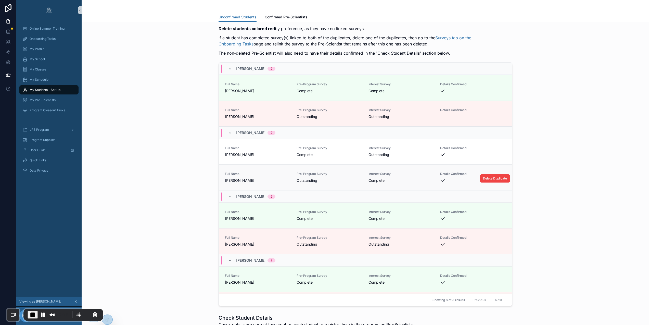
click at [362, 173] on div "Full Name [PERSON_NAME] Pre-Program Survey Outstanding Interest Survey Complete…" at bounding box center [365, 177] width 281 height 11
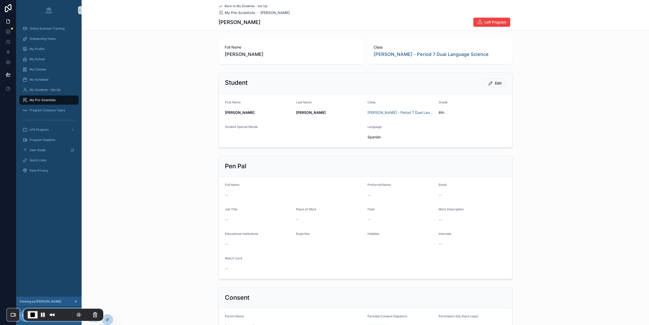
click at [219, 6] on icon "scrollable content" at bounding box center [221, 6] width 4 height 4
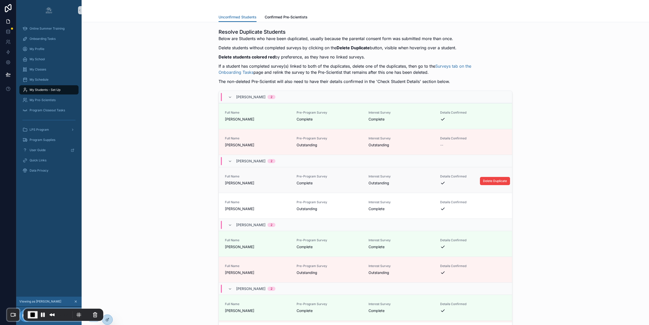
click at [342, 178] on span "Pre-Program Survey" at bounding box center [330, 176] width 66 height 4
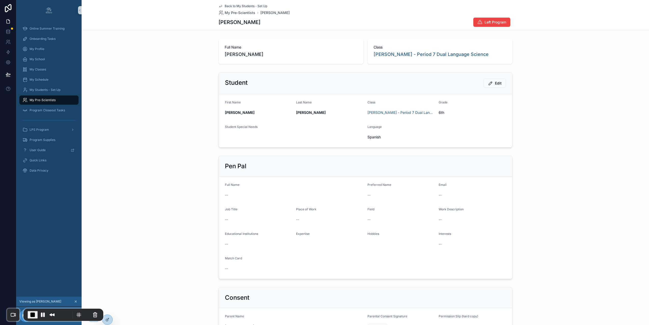
click at [219, 5] on icon "scrollable content" at bounding box center [221, 6] width 4 height 4
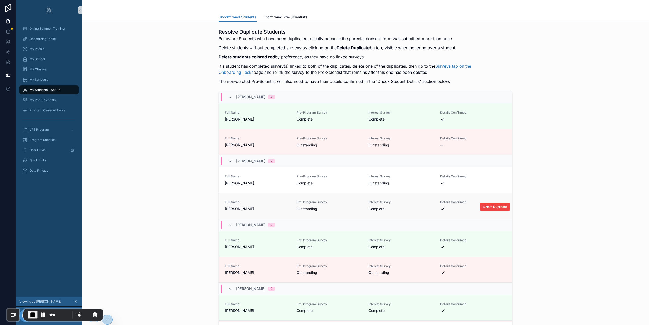
click at [343, 204] on div "Pre-Program Survey Outstanding" at bounding box center [330, 205] width 66 height 11
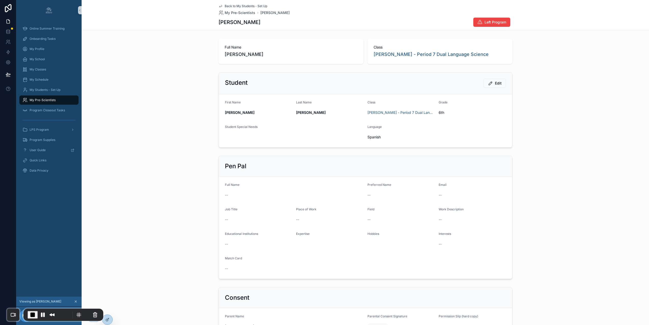
click at [219, 7] on icon "scrollable content" at bounding box center [221, 6] width 4 height 4
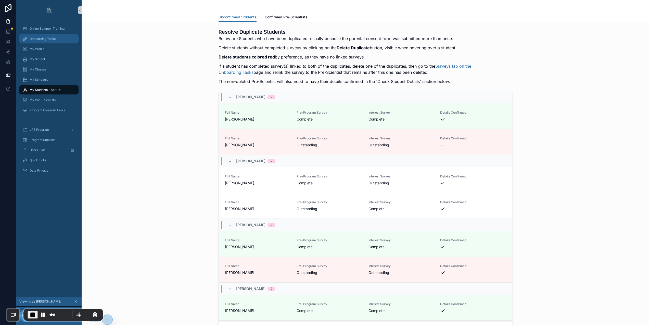
click at [46, 37] on span "Onboarding Tasks" at bounding box center [43, 39] width 26 height 4
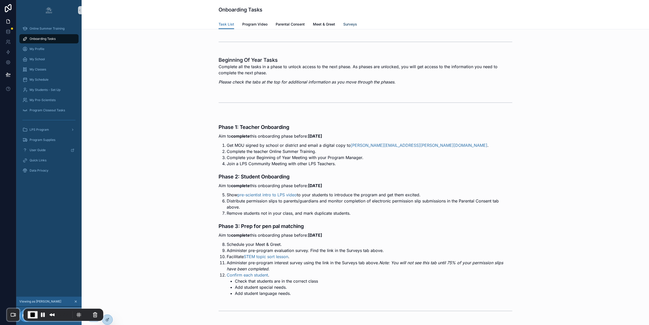
click at [344, 25] on span "Surveys" at bounding box center [350, 24] width 14 height 5
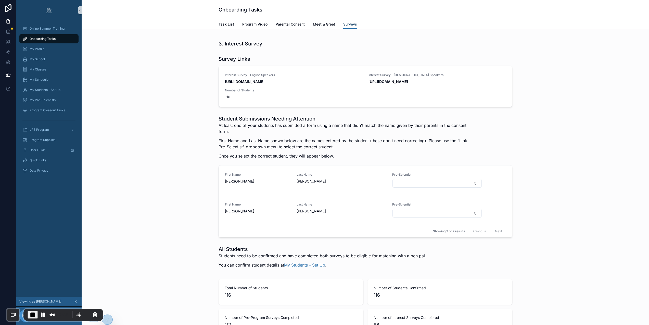
scroll to position [669, 0]
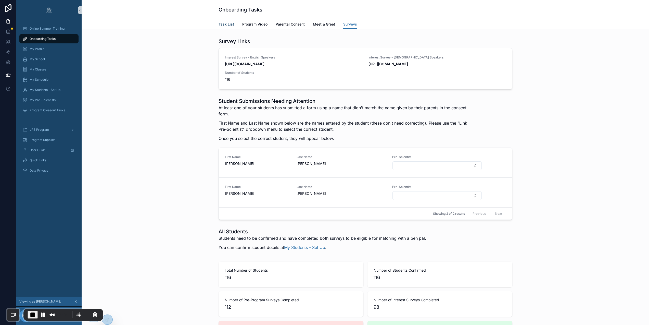
click at [225, 23] on span "Task List" at bounding box center [227, 24] width 16 height 5
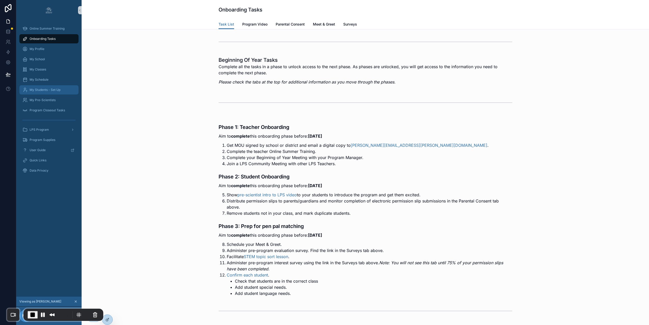
click at [55, 88] on span "My Students - Set Up" at bounding box center [45, 90] width 31 height 4
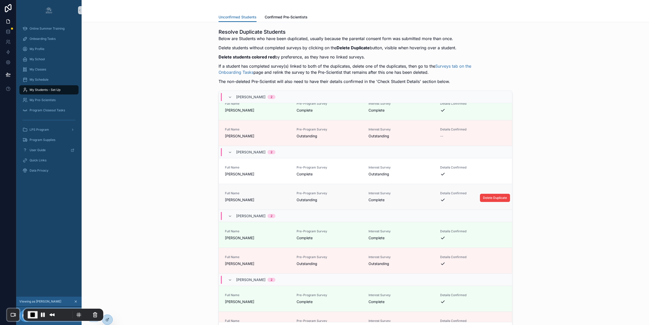
scroll to position [11, 0]
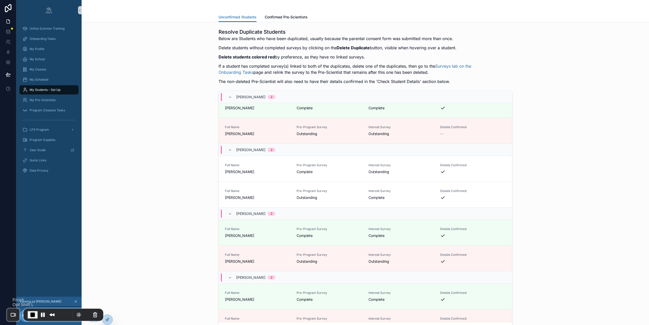
click at [34, 313] on span "End Recording" at bounding box center [33, 315] width 6 height 6
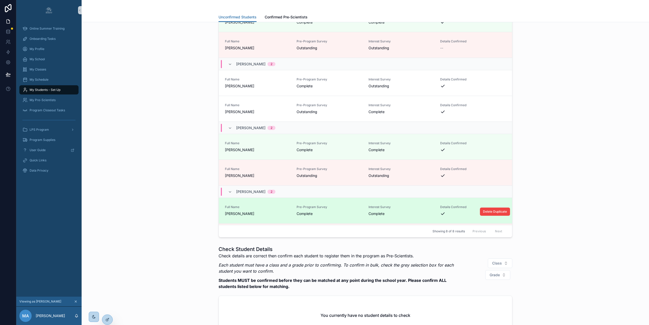
scroll to position [64, 0]
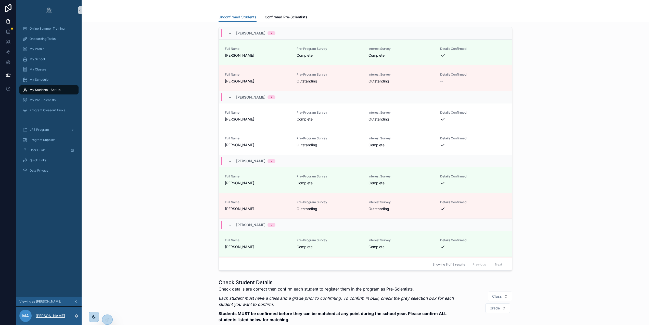
click at [48, 318] on p "[PERSON_NAME]" at bounding box center [50, 315] width 29 height 5
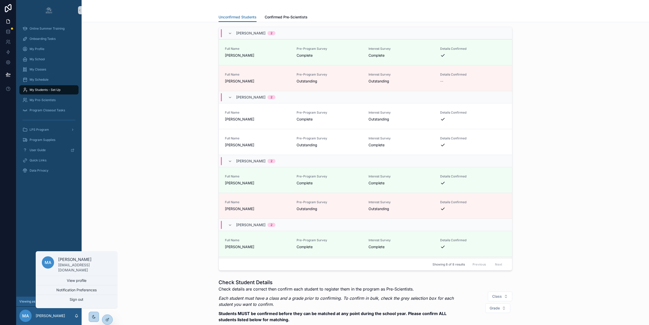
click at [125, 271] on div "Resolve Duplicate Students Below are Students who have been duplicated, usually…" at bounding box center [366, 117] width 560 height 310
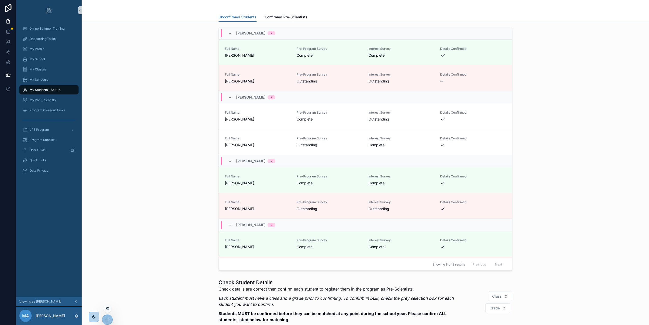
click at [108, 307] on icon at bounding box center [107, 308] width 4 height 4
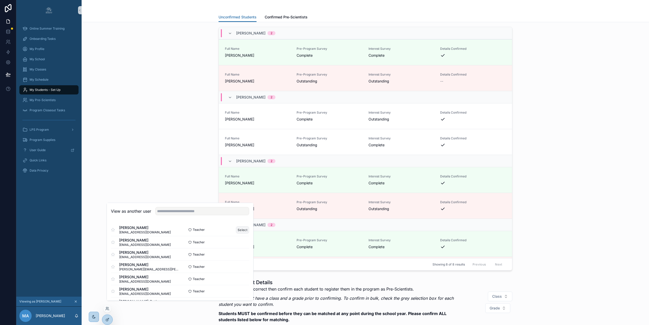
click at [236, 233] on button "Select" at bounding box center [242, 229] width 13 height 7
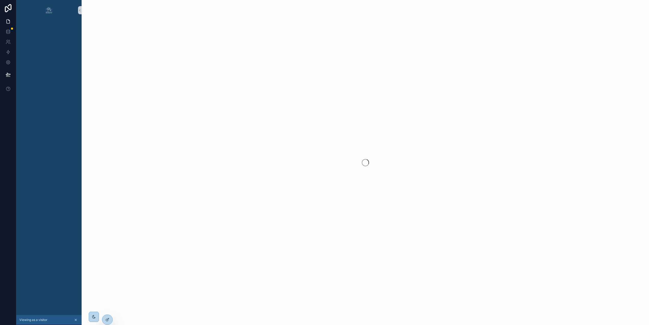
scroll to position [0, 4]
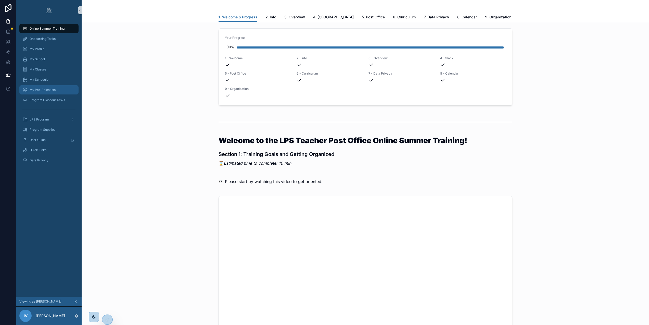
click at [50, 89] on span "My Pre-Scientists" at bounding box center [43, 90] width 26 height 4
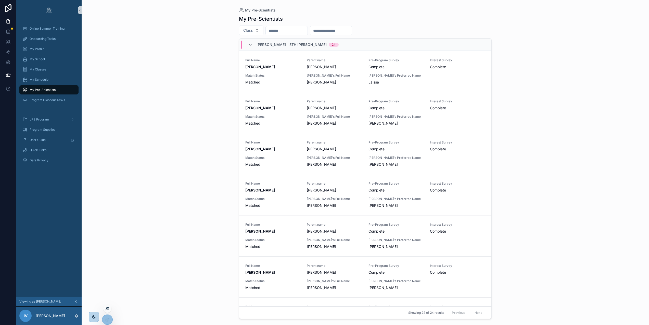
click at [106, 310] on icon at bounding box center [107, 308] width 4 height 4
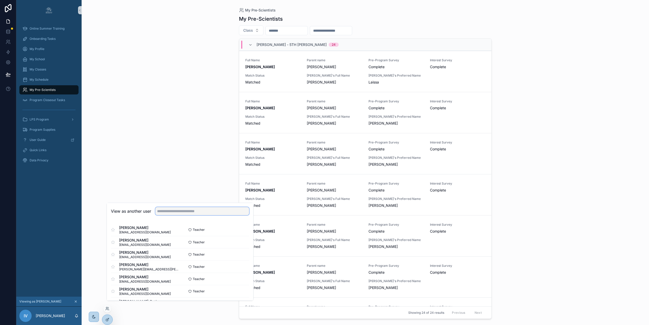
click at [174, 214] on input "text" at bounding box center [202, 211] width 94 height 8
paste input "**********"
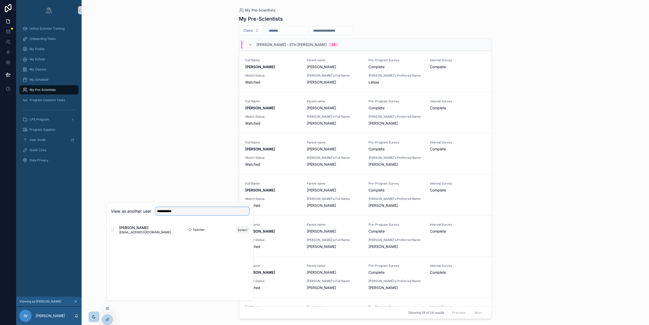
type input "**********"
click at [239, 232] on button "Select" at bounding box center [242, 229] width 13 height 7
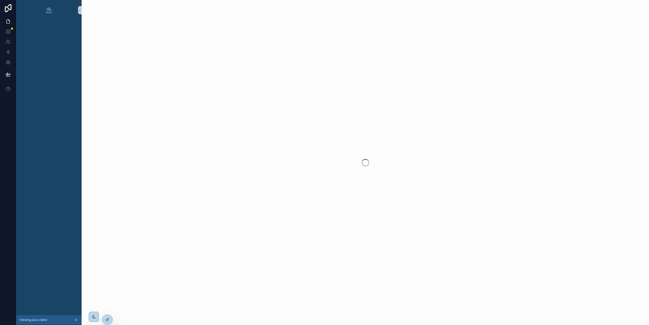
scroll to position [0, 4]
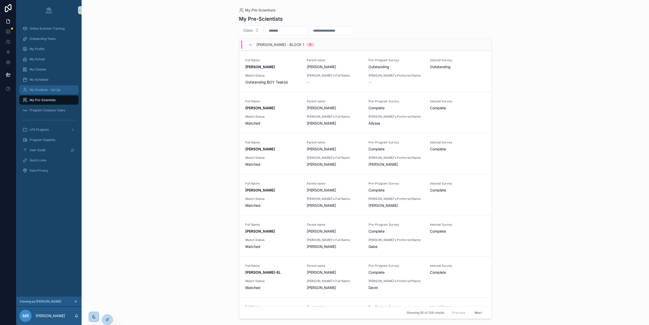
click at [46, 90] on span "My Students - Set Up" at bounding box center [45, 90] width 31 height 4
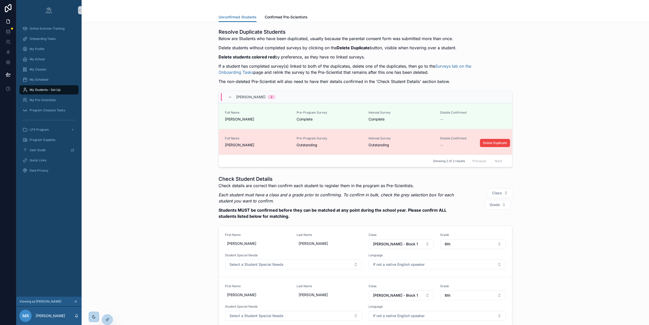
click at [263, 134] on link "Full Name CHLOE ARMAS Pre-Program Survey Outstanding Interest Survey Outstandin…" at bounding box center [365, 142] width 293 height 26
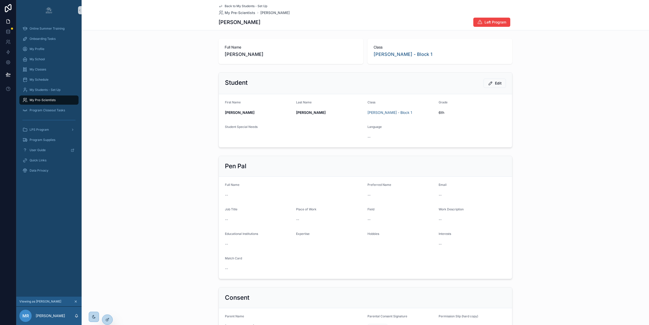
click at [219, 7] on icon "scrollable content" at bounding box center [221, 6] width 4 height 4
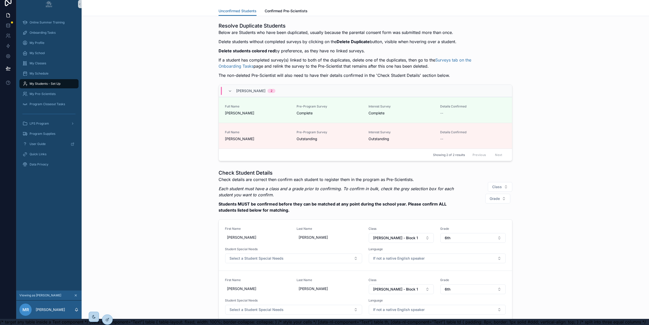
scroll to position [0, 4]
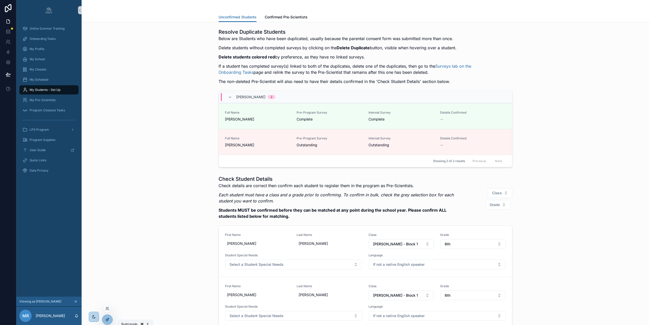
click at [108, 321] on icon at bounding box center [107, 319] width 4 height 4
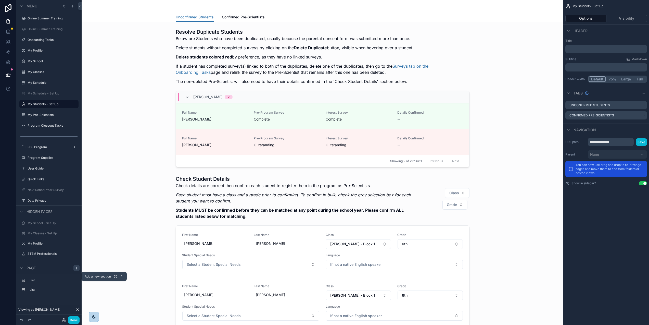
click at [75, 270] on icon "scrollable content" at bounding box center [77, 268] width 4 height 4
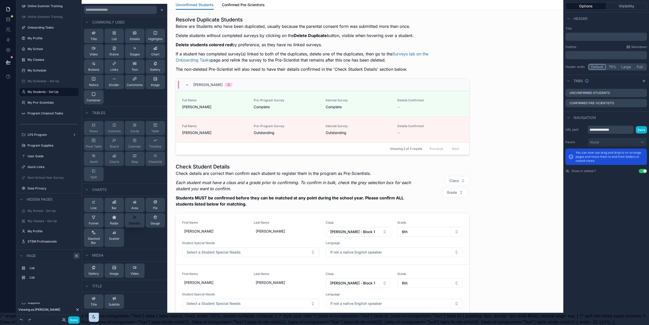
scroll to position [0, 0]
click at [109, 84] on span "Divider" at bounding box center [114, 86] width 10 height 4
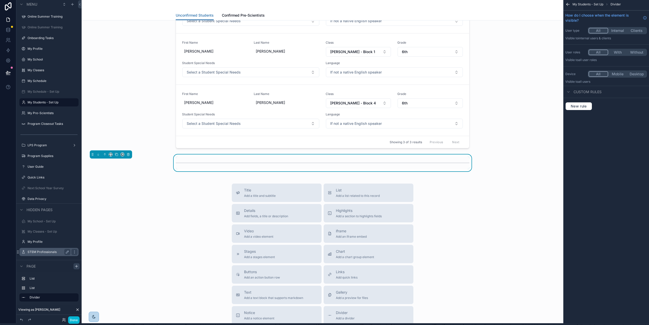
scroll to position [242, 0]
click at [105, 154] on icon "scrollable content" at bounding box center [105, 154] width 0 height 2
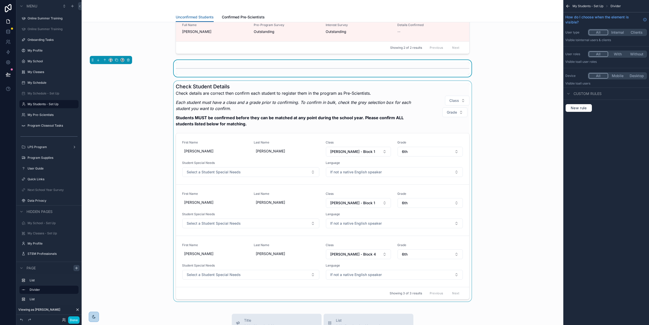
scroll to position [67, 0]
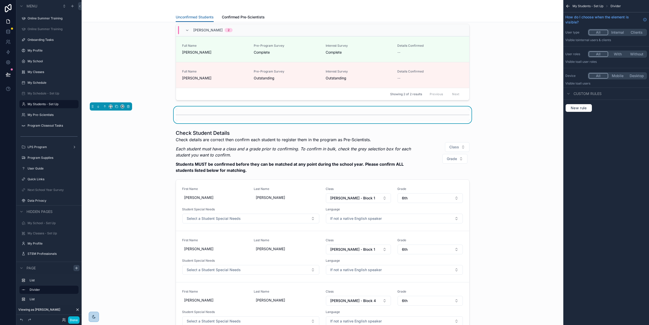
click at [459, 110] on div "scrollable content" at bounding box center [323, 114] width 294 height 13
drag, startPoint x: 581, startPoint y: 108, endPoint x: 579, endPoint y: 103, distance: 6.0
click at [581, 108] on span "New rule" at bounding box center [579, 108] width 20 height 5
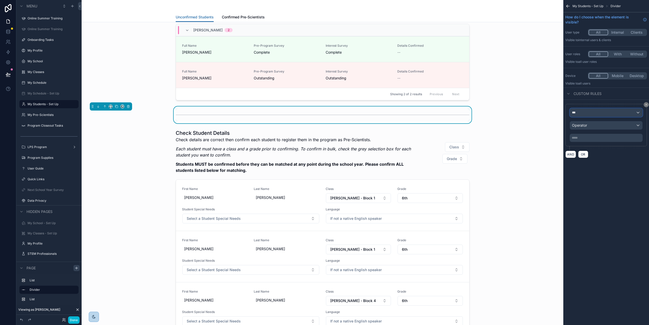
click at [584, 112] on div "***" at bounding box center [606, 112] width 72 height 8
click at [589, 128] on input "text" at bounding box center [610, 125] width 68 height 8
type input "********"
click at [592, 139] on span "Logged in User" at bounding box center [599, 140] width 42 height 6
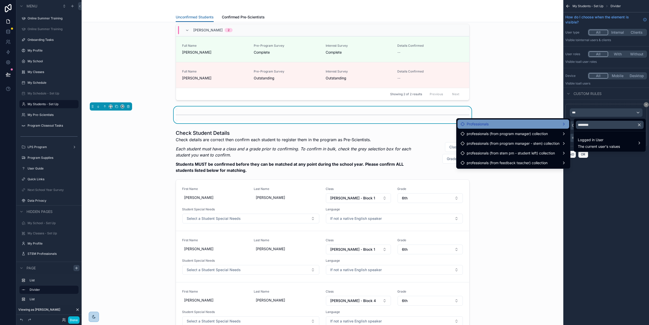
click at [548, 126] on div "Professionals" at bounding box center [514, 124] width 106 height 6
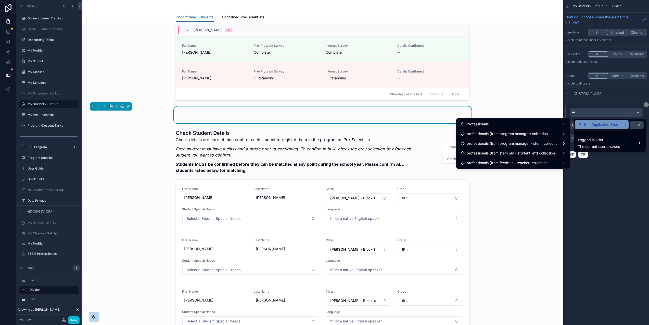
click at [596, 125] on span "Has Duplicated Students" at bounding box center [605, 124] width 42 height 6
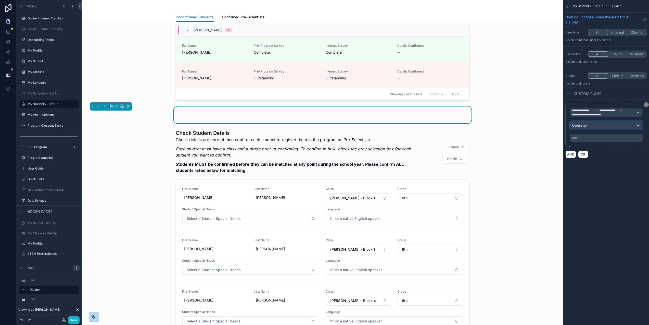
click at [597, 128] on div "Operator" at bounding box center [606, 125] width 72 height 8
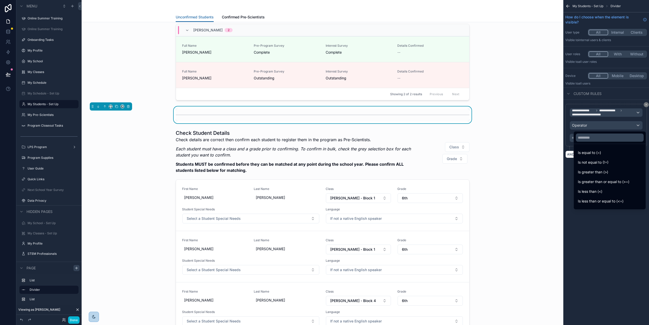
click at [595, 172] on span "Is greater than (>)" at bounding box center [593, 172] width 30 height 6
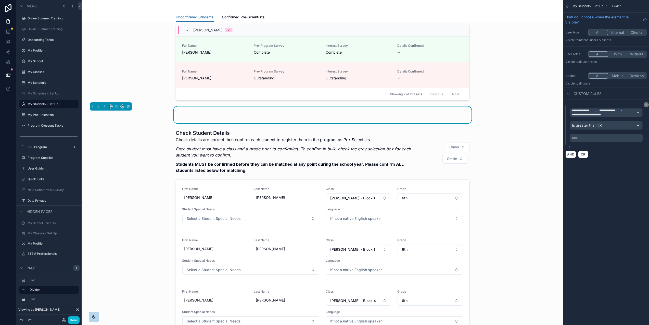
click at [591, 138] on p "***** ﻿" at bounding box center [607, 138] width 70 height 4
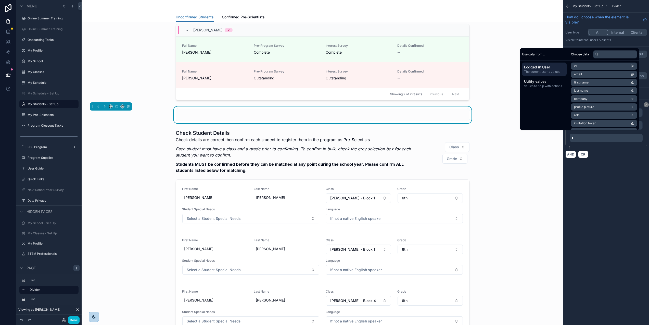
click at [600, 176] on div "**********" at bounding box center [607, 162] width 86 height 325
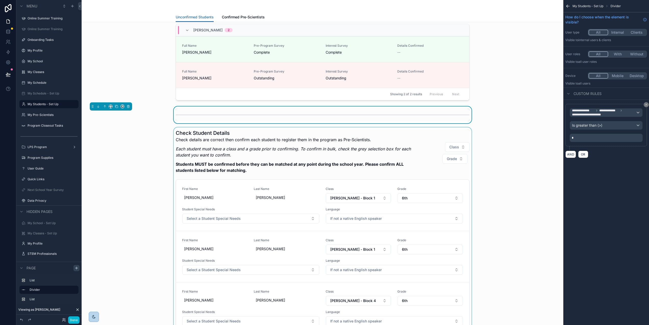
click at [533, 166] on div "scrollable content" at bounding box center [323, 237] width 474 height 220
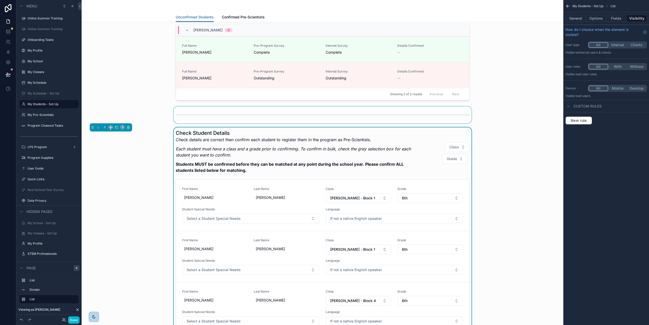
click at [460, 115] on div "scrollable content" at bounding box center [323, 114] width 474 height 17
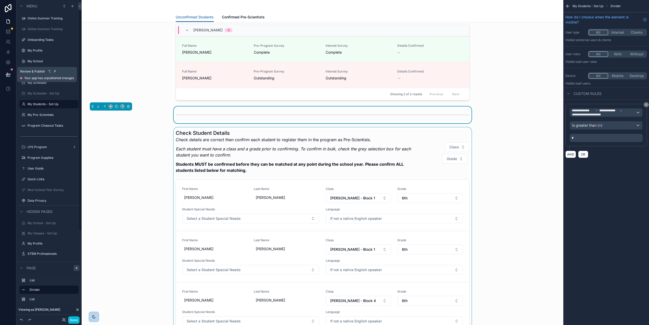
click at [6, 73] on icon at bounding box center [8, 74] width 5 height 5
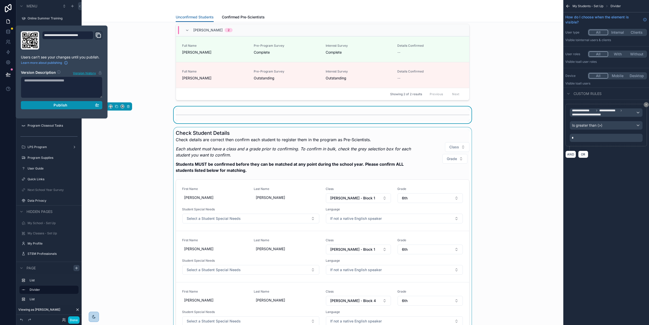
click at [69, 104] on div "Publish" at bounding box center [61, 105] width 75 height 5
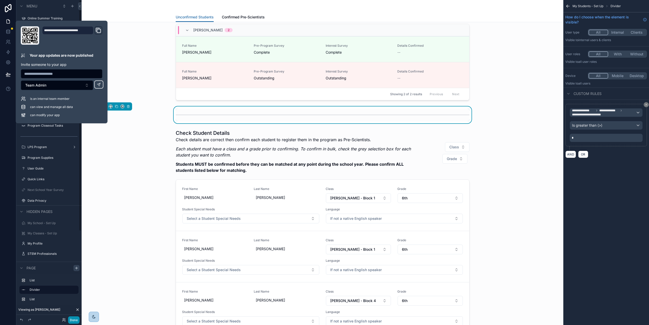
click at [73, 320] on button "Done" at bounding box center [73, 319] width 11 height 7
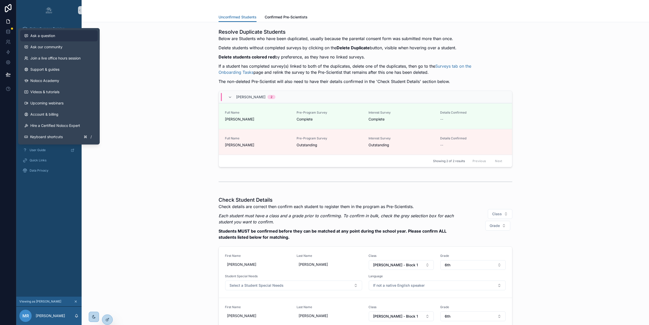
click at [41, 33] on span "Ask a question" at bounding box center [42, 35] width 25 height 5
